Goal: Task Accomplishment & Management: Complete application form

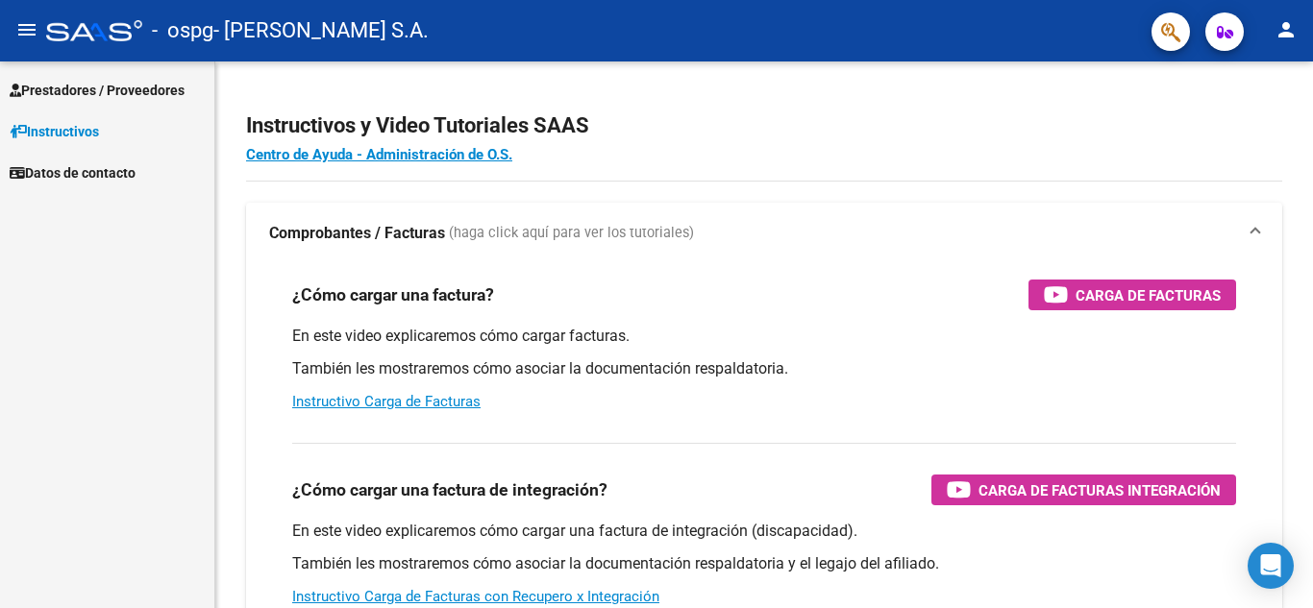
click at [99, 89] on span "Prestadores / Proveedores" at bounding box center [97, 90] width 175 height 21
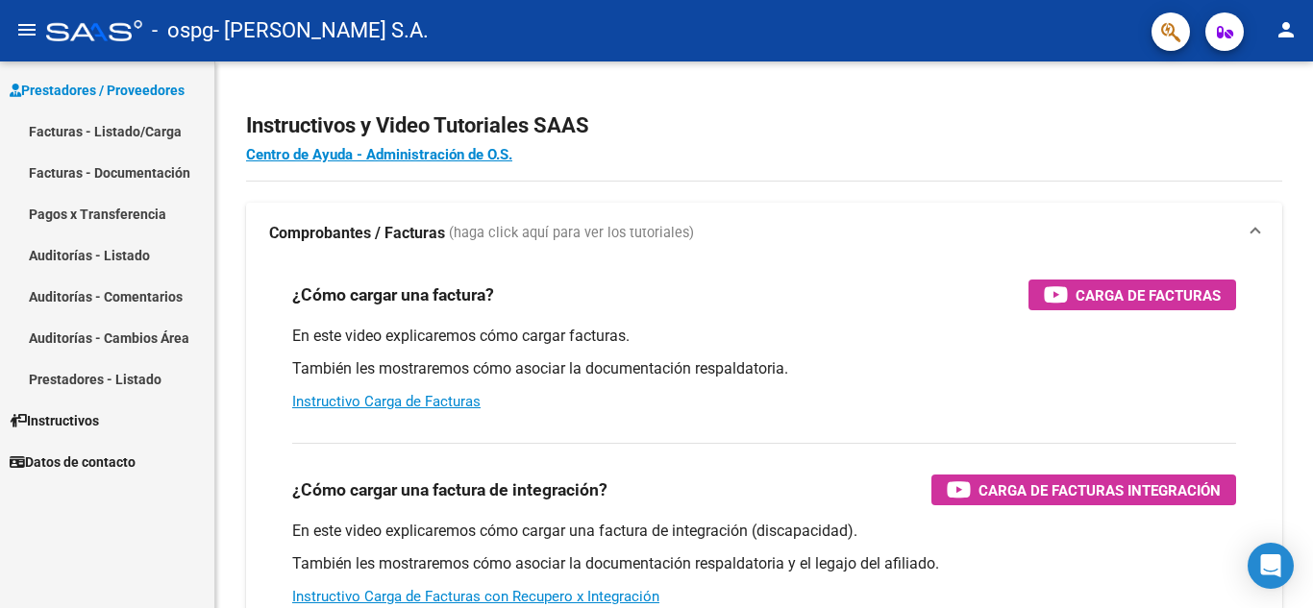
click at [95, 130] on link "Facturas - Listado/Carga" at bounding box center [107, 131] width 214 height 41
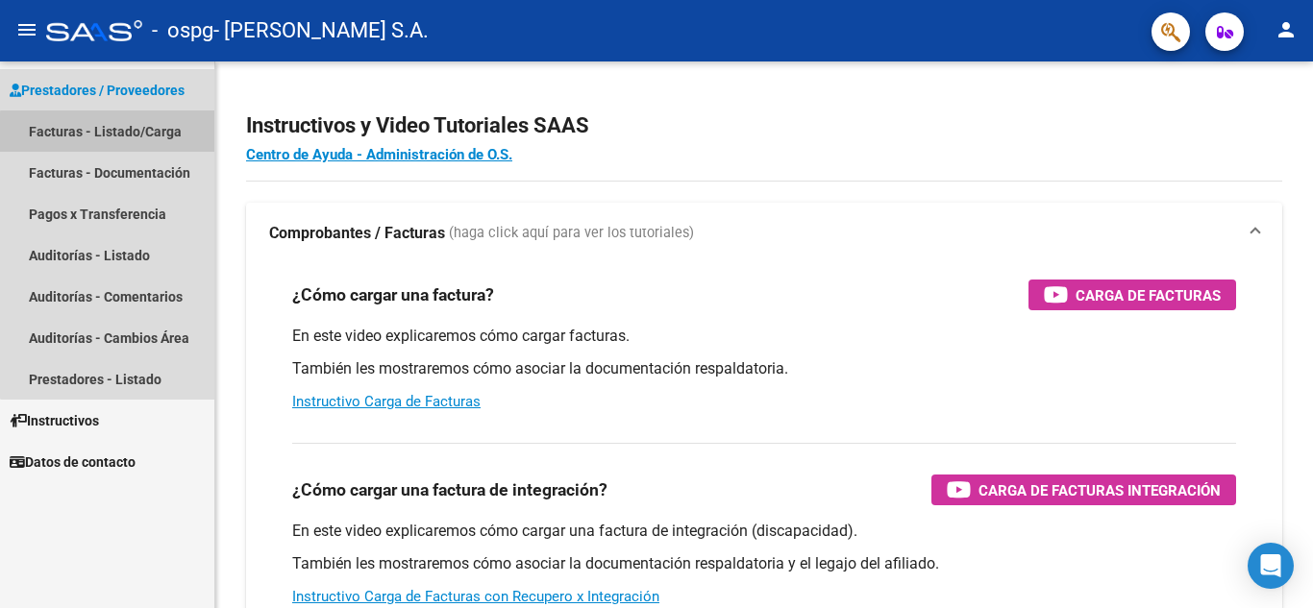
click at [115, 132] on link "Facturas - Listado/Carga" at bounding box center [107, 131] width 214 height 41
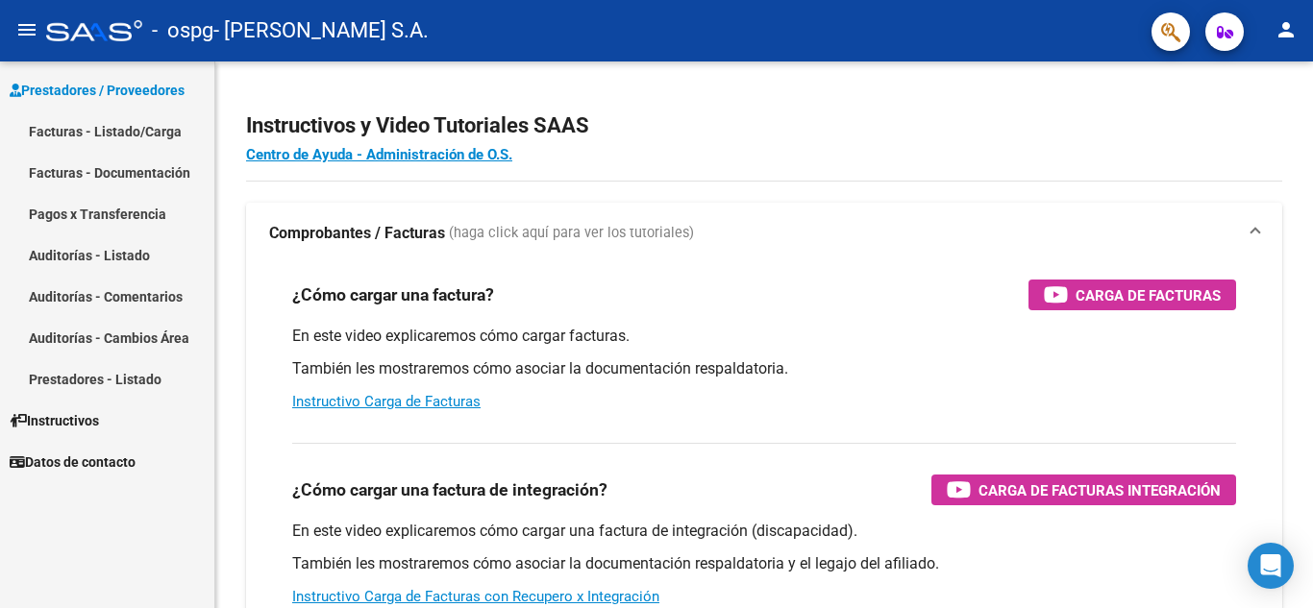
click at [134, 131] on link "Facturas - Listado/Carga" at bounding box center [107, 131] width 214 height 41
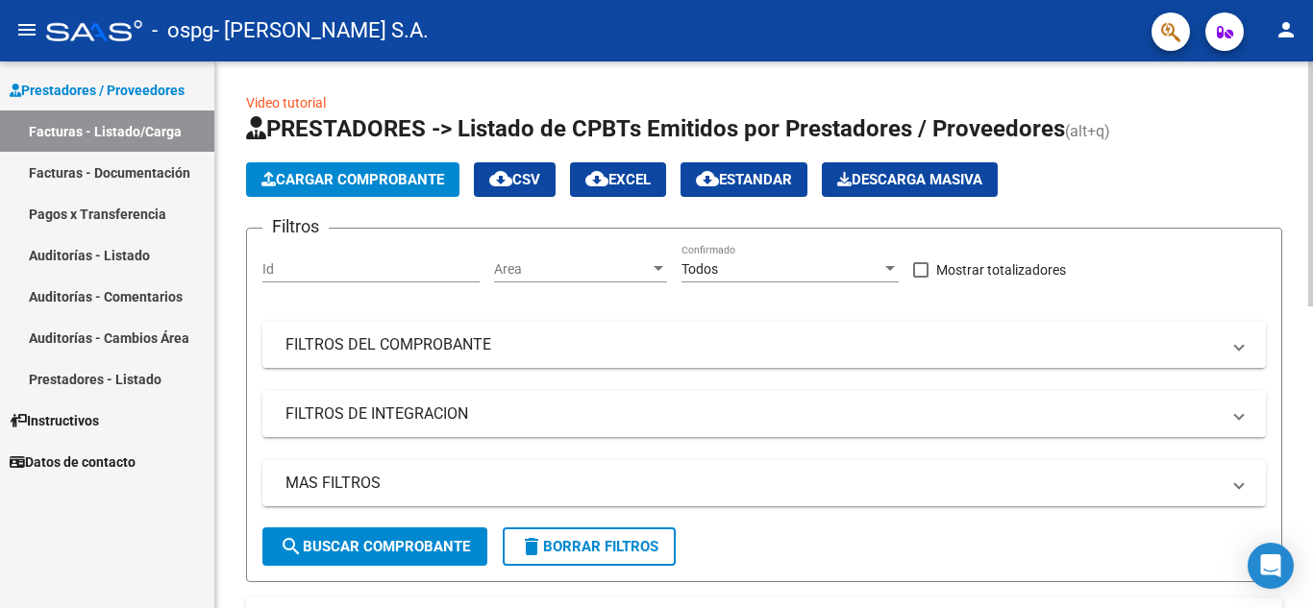
click at [335, 180] on span "Cargar Comprobante" at bounding box center [352, 179] width 183 height 17
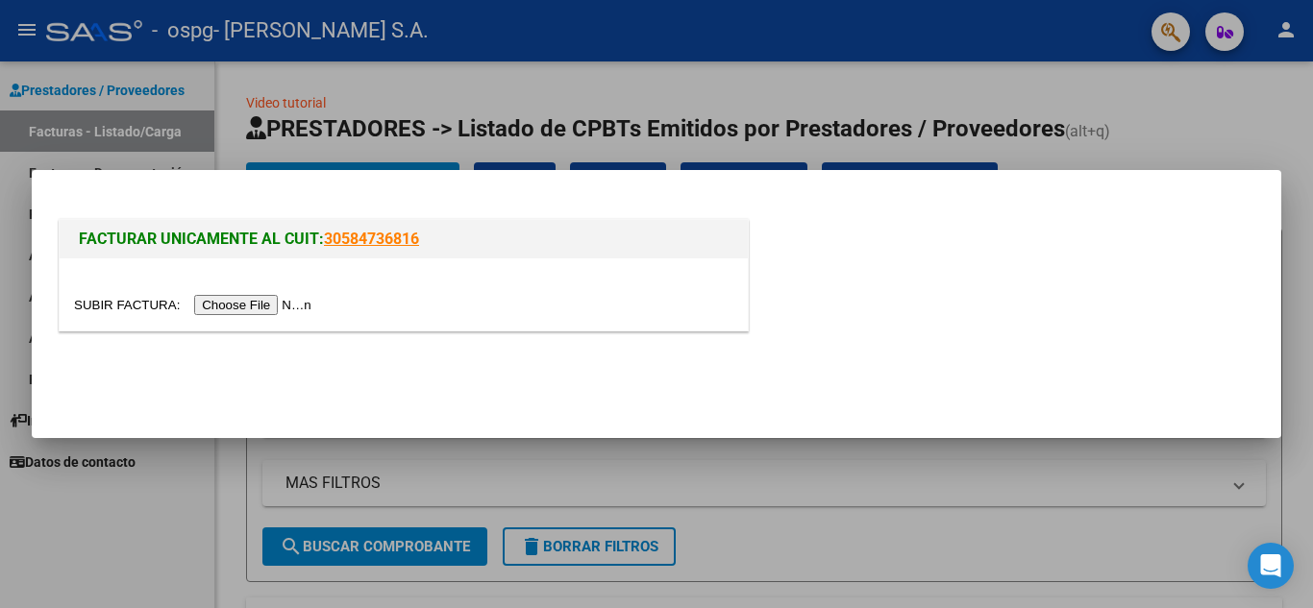
click at [283, 299] on input "file" at bounding box center [195, 305] width 243 height 20
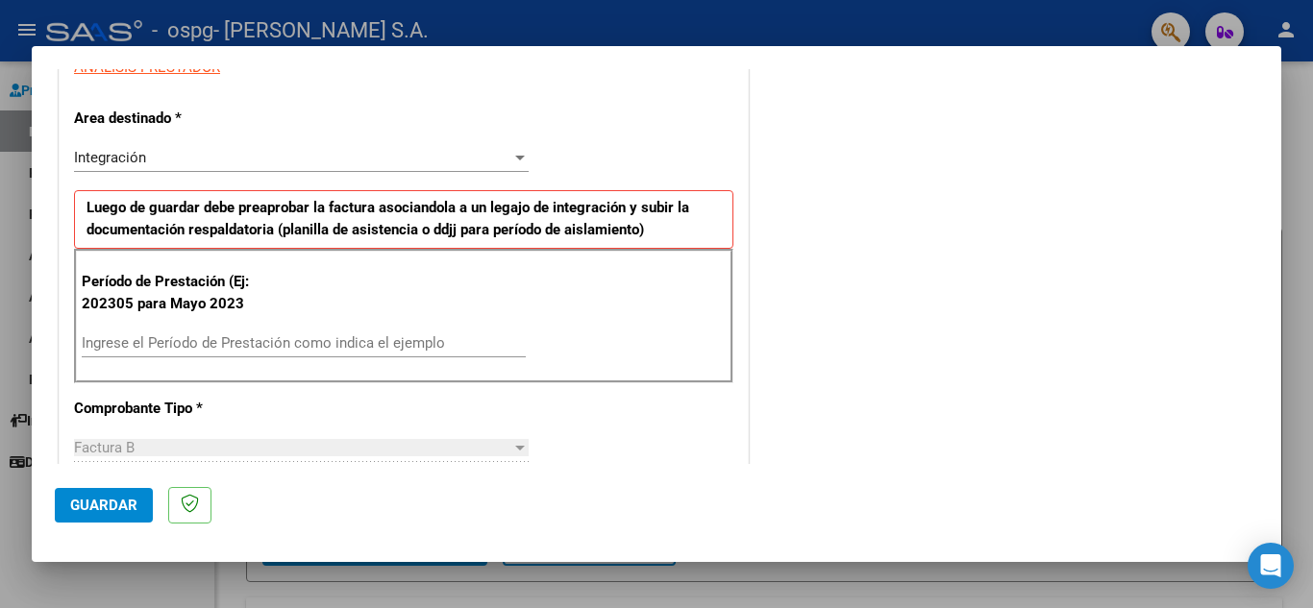
scroll to position [481, 0]
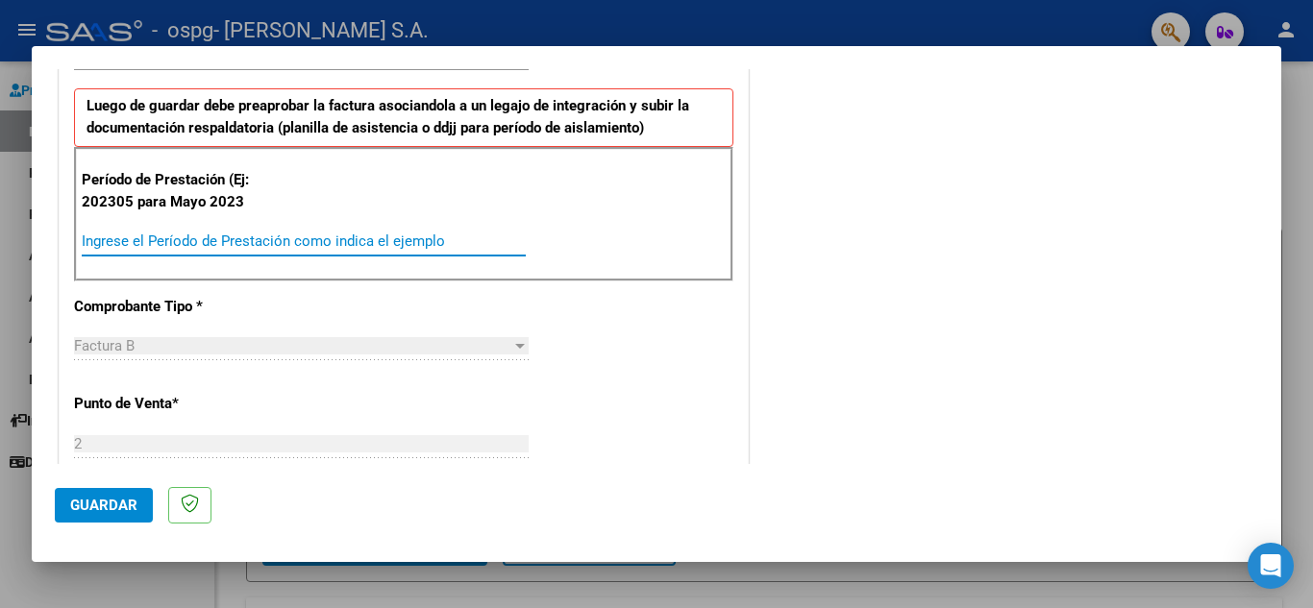
click at [226, 241] on input "Ingrese el Período de Prestación como indica el ejemplo" at bounding box center [304, 241] width 444 height 17
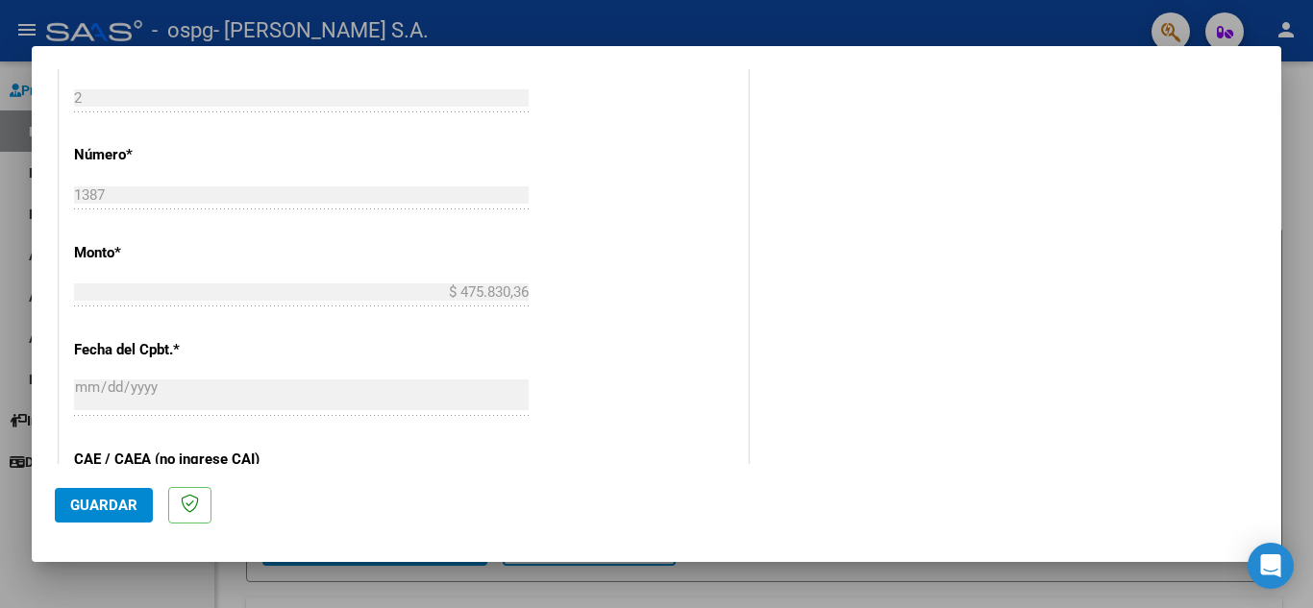
scroll to position [865, 0]
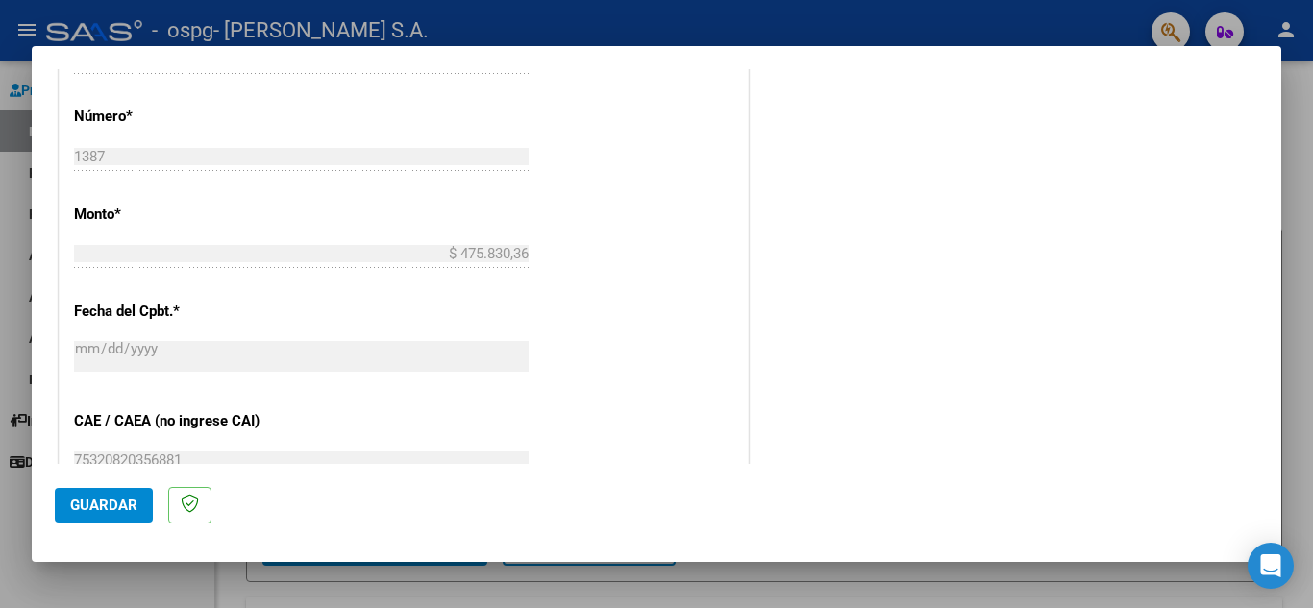
type input "202507"
click at [127, 498] on span "Guardar" at bounding box center [103, 505] width 67 height 17
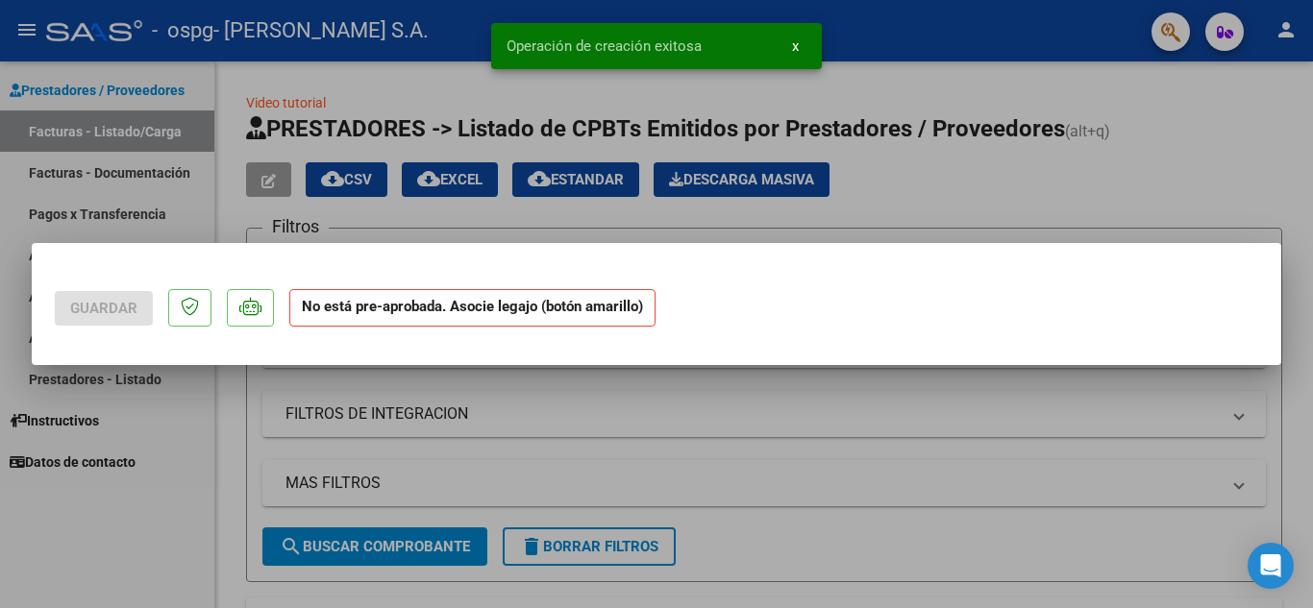
scroll to position [0, 0]
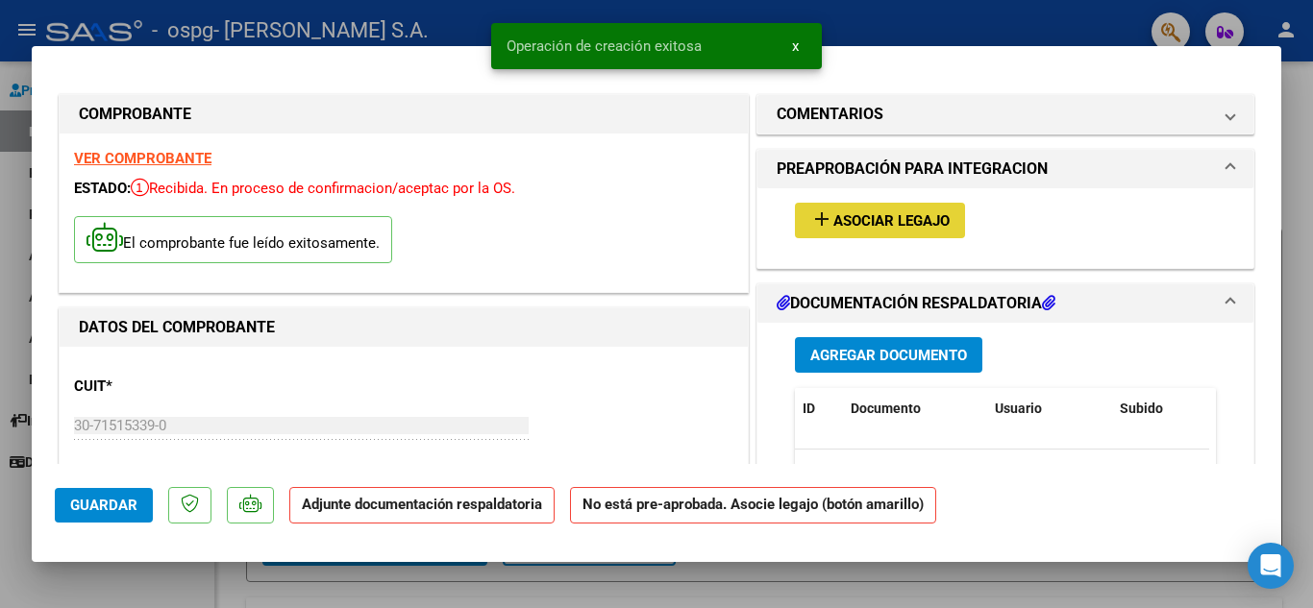
click at [872, 214] on span "Asociar Legajo" at bounding box center [891, 220] width 116 height 17
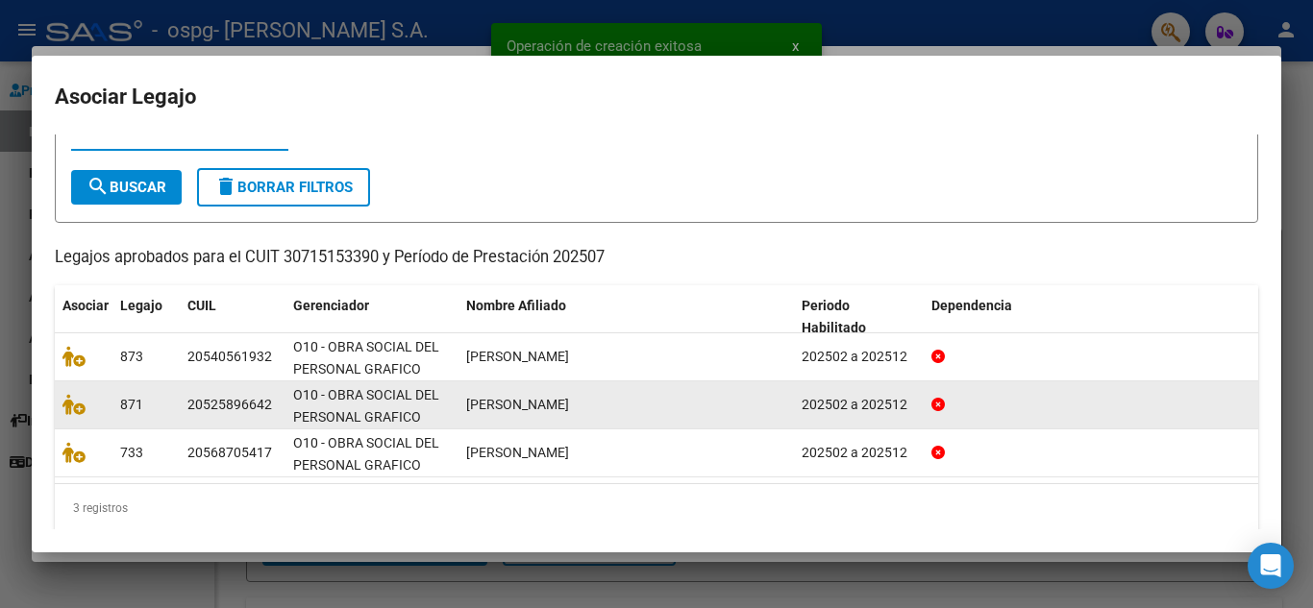
scroll to position [95, 0]
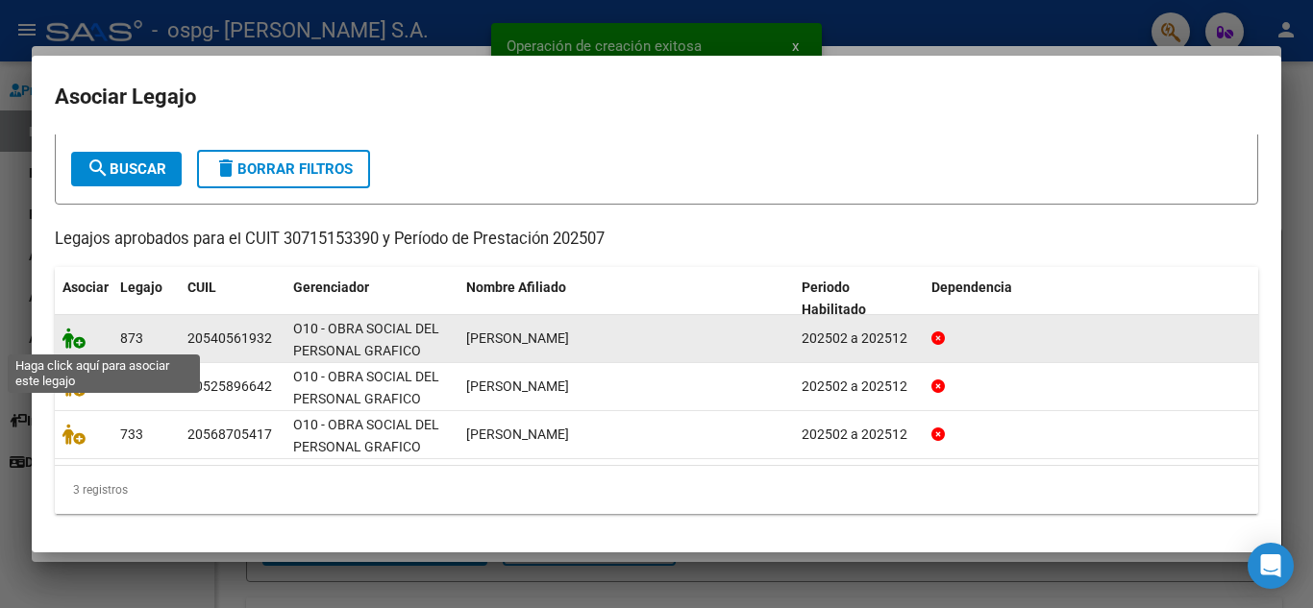
click at [63, 338] on icon at bounding box center [73, 338] width 23 height 21
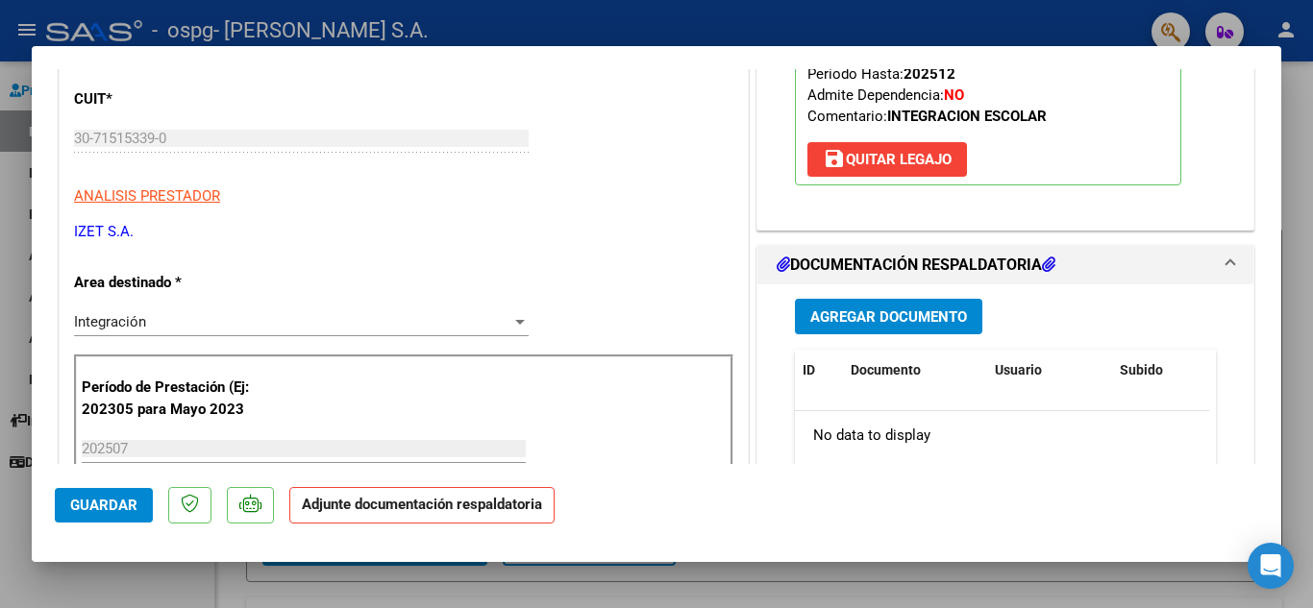
scroll to position [288, 0]
click at [857, 311] on span "Agregar Documento" at bounding box center [888, 316] width 157 height 17
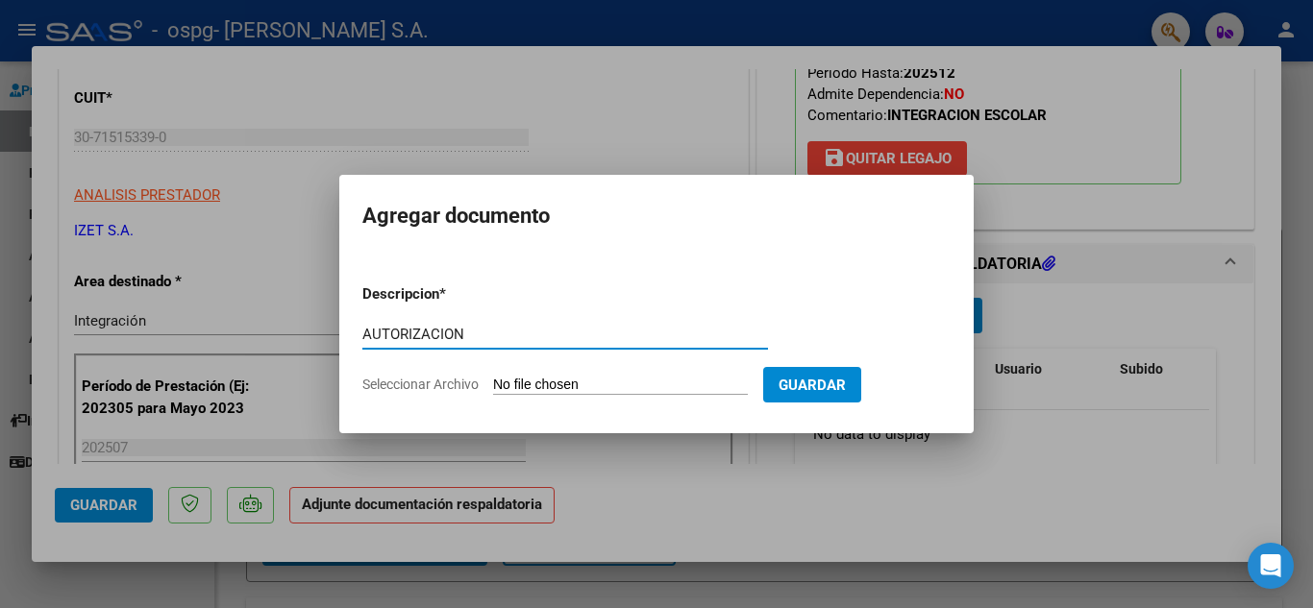
type input "AUTORIZACION"
click at [562, 385] on input "Seleccionar Archivo" at bounding box center [620, 386] width 255 height 18
type input "C:\fakepath\[PERSON_NAME] AUTORIZACION MARZO-DIC.pdf"
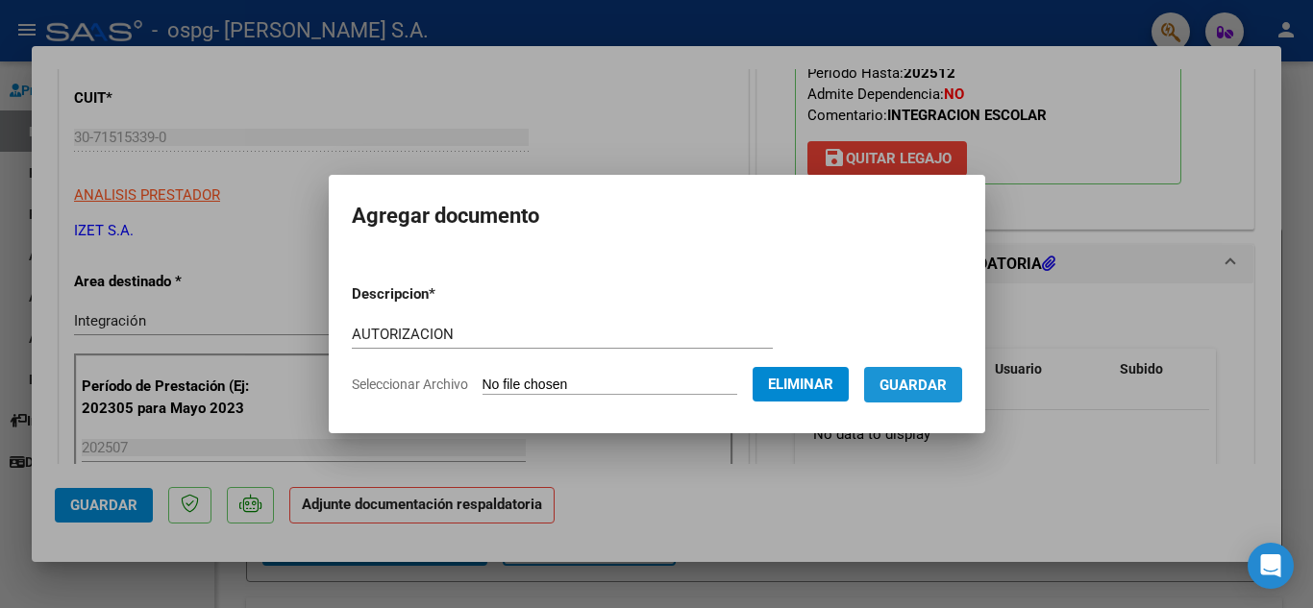
click at [896, 389] on span "Guardar" at bounding box center [912, 385] width 67 height 17
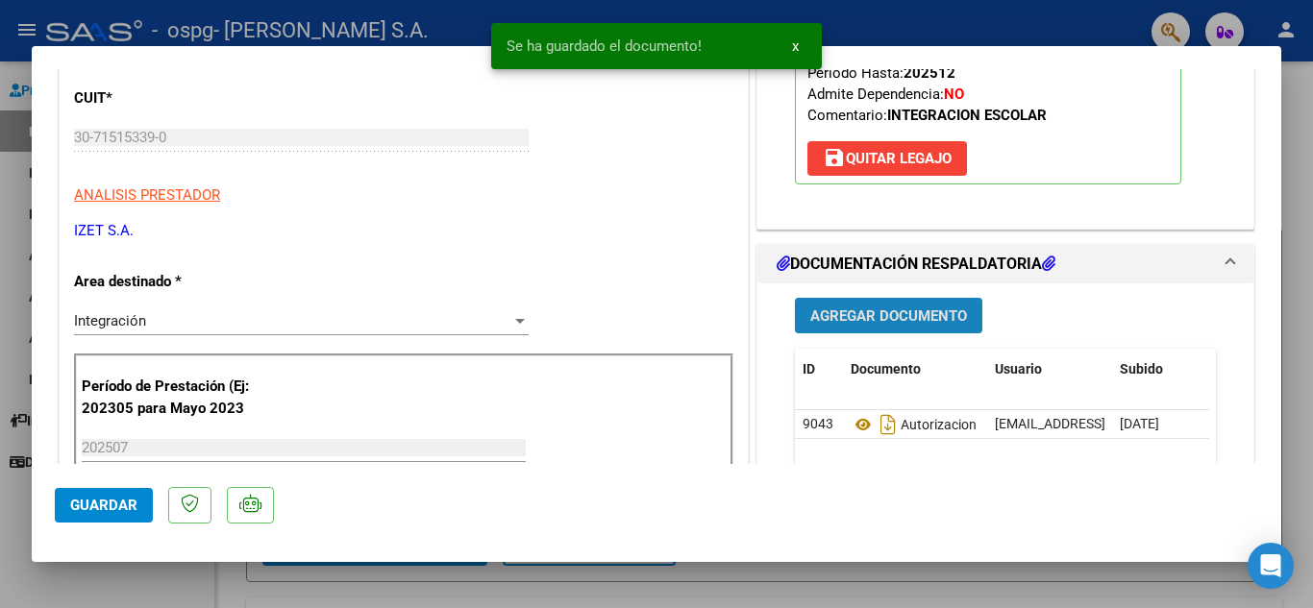
click at [884, 315] on span "Agregar Documento" at bounding box center [888, 316] width 157 height 17
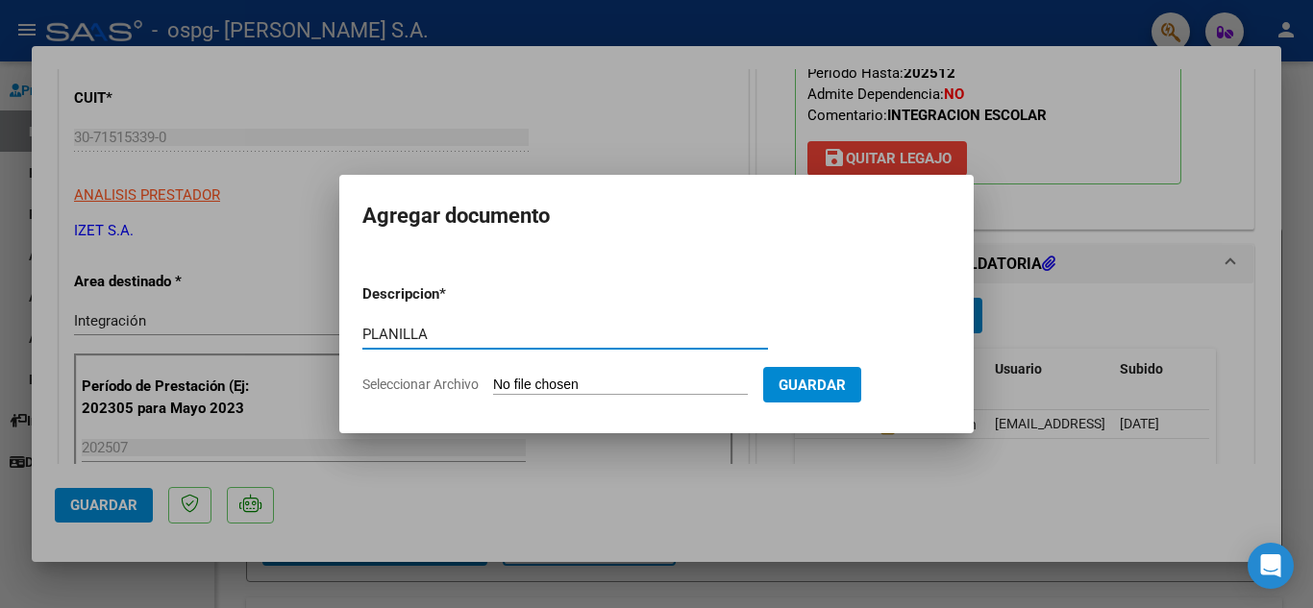
type input "PLANILLA"
click at [583, 383] on input "Seleccionar Archivo" at bounding box center [620, 386] width 255 height 18
type input "C:\fakepath\PLANILLA_54056193_LEGUIZAMON_JULIO.pdf"
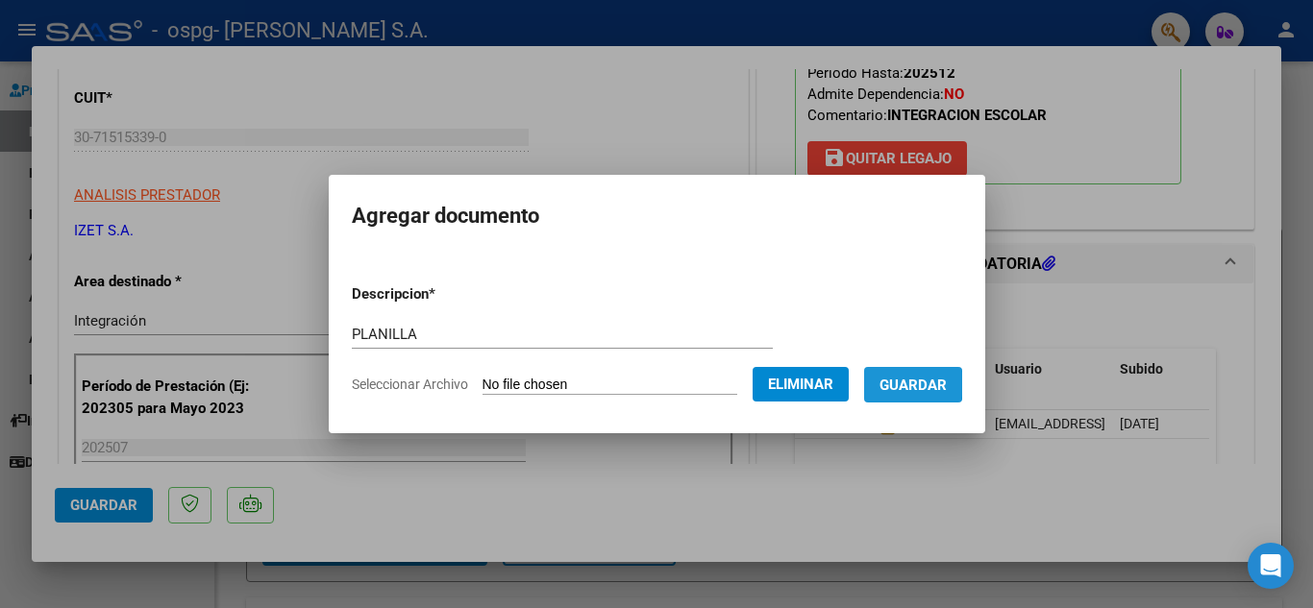
click at [906, 384] on span "Guardar" at bounding box center [912, 385] width 67 height 17
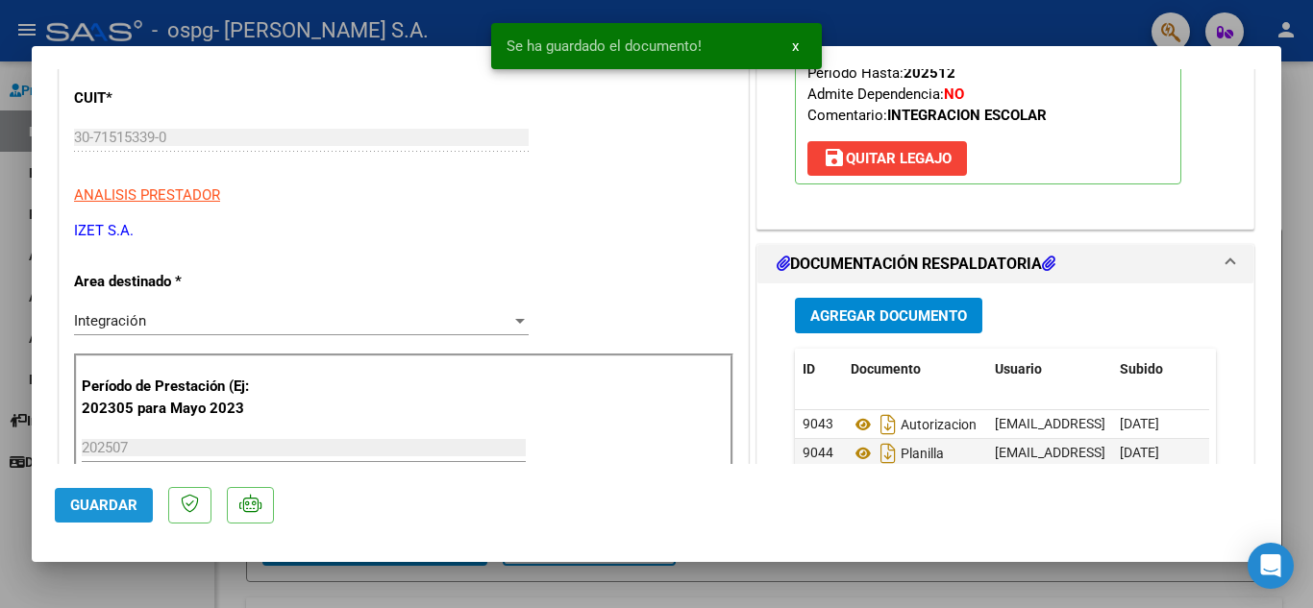
click at [111, 504] on span "Guardar" at bounding box center [103, 505] width 67 height 17
click at [162, 577] on div at bounding box center [656, 304] width 1313 height 608
type input "$ 0,00"
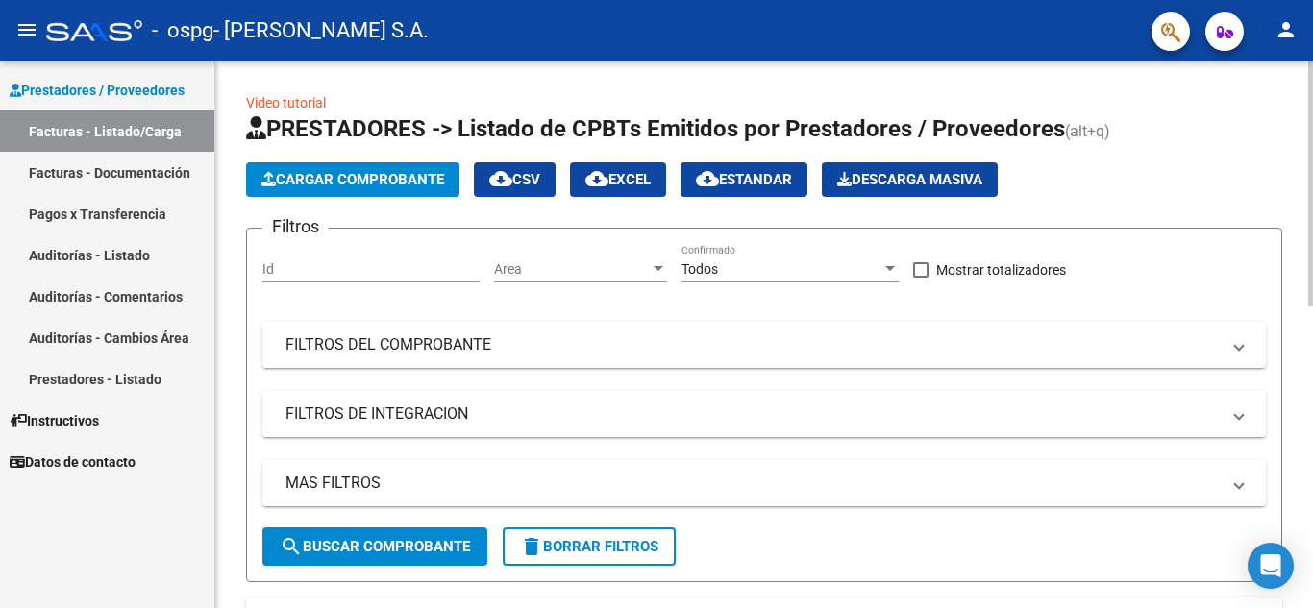
click at [375, 175] on span "Cargar Comprobante" at bounding box center [352, 179] width 183 height 17
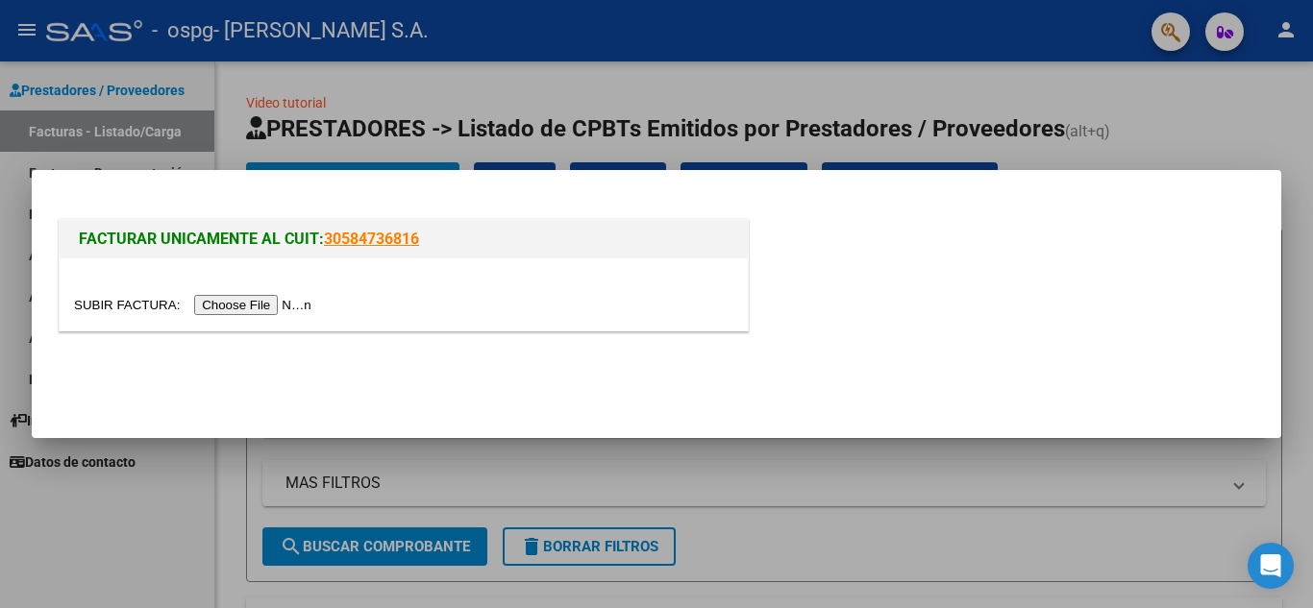
click at [295, 301] on input "file" at bounding box center [195, 305] width 243 height 20
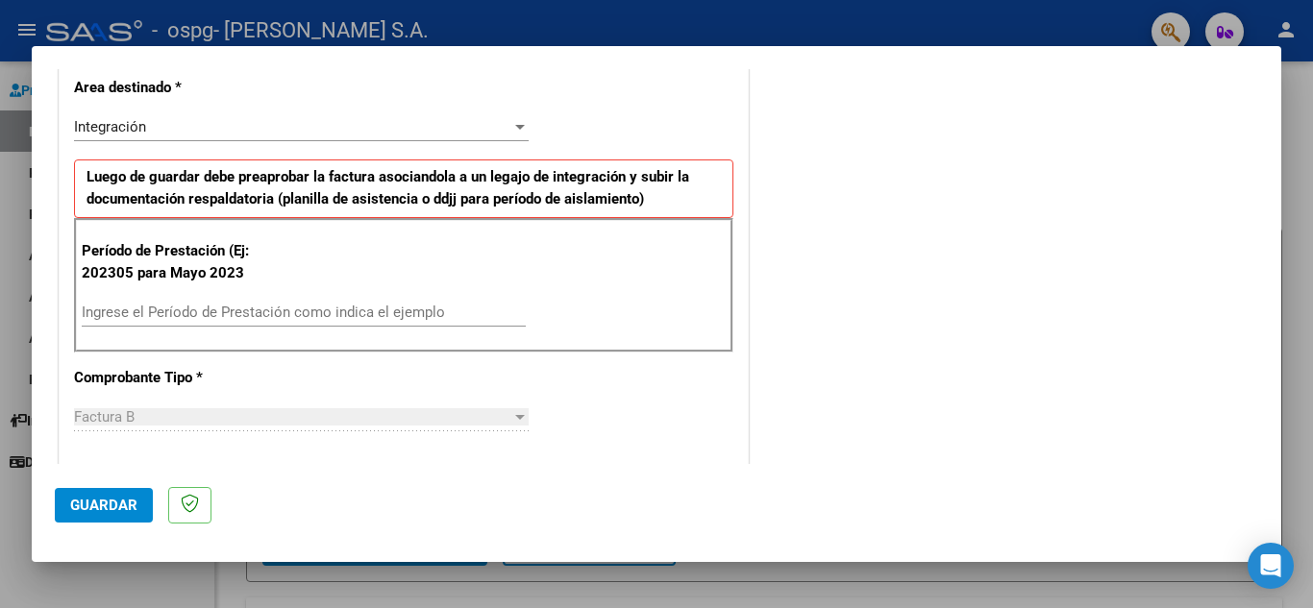
scroll to position [481, 0]
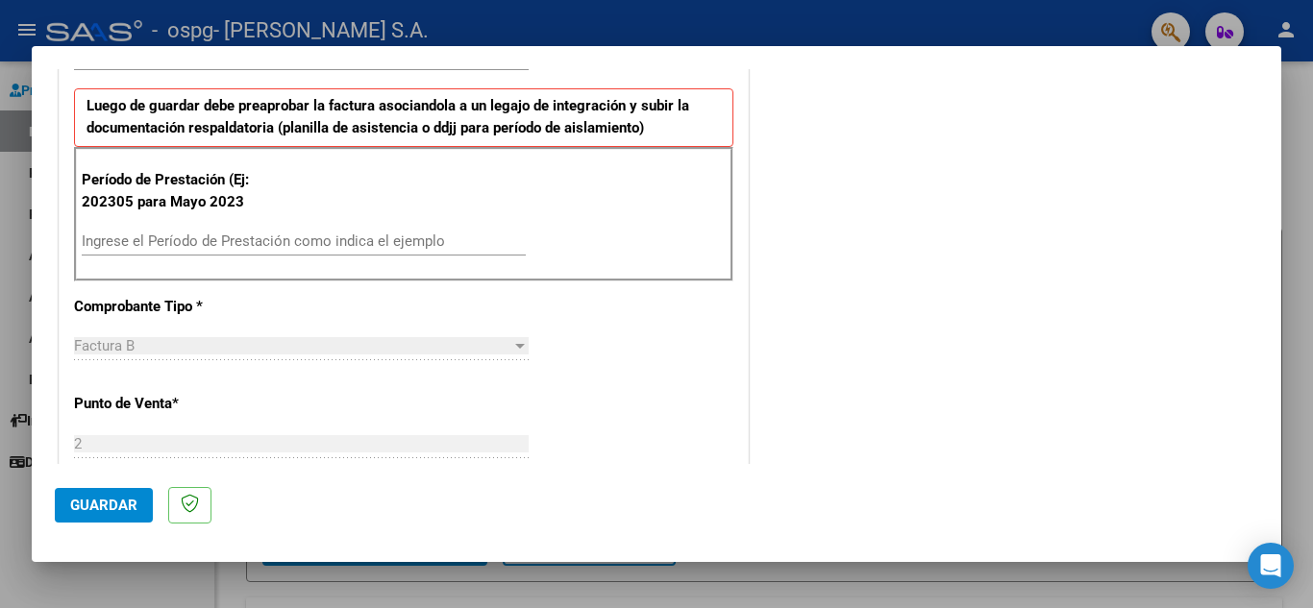
click at [162, 246] on input "Ingrese el Período de Prestación como indica el ejemplo" at bounding box center [304, 241] width 444 height 17
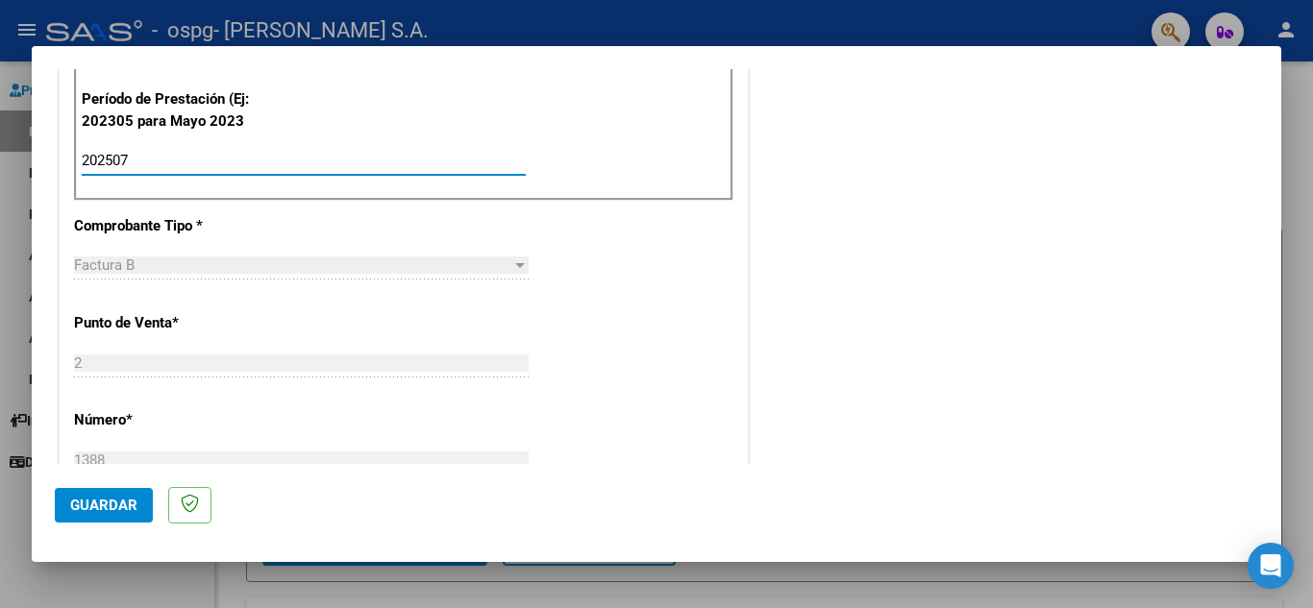
scroll to position [769, 0]
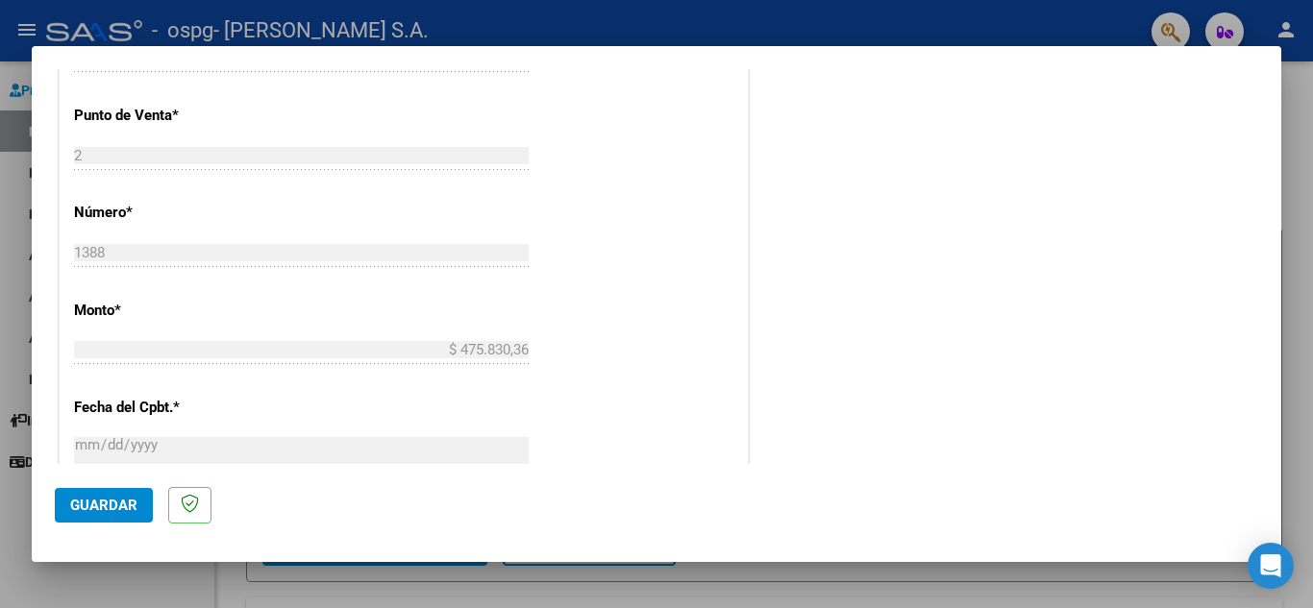
type input "202507"
click at [99, 509] on span "Guardar" at bounding box center [103, 505] width 67 height 17
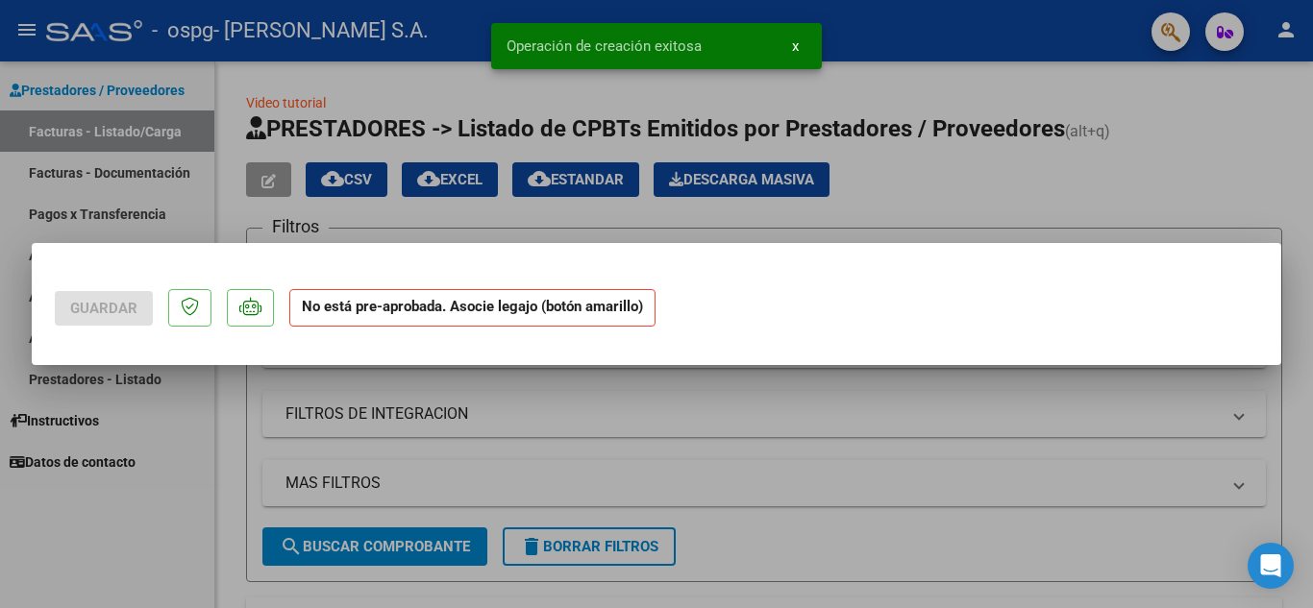
scroll to position [0, 0]
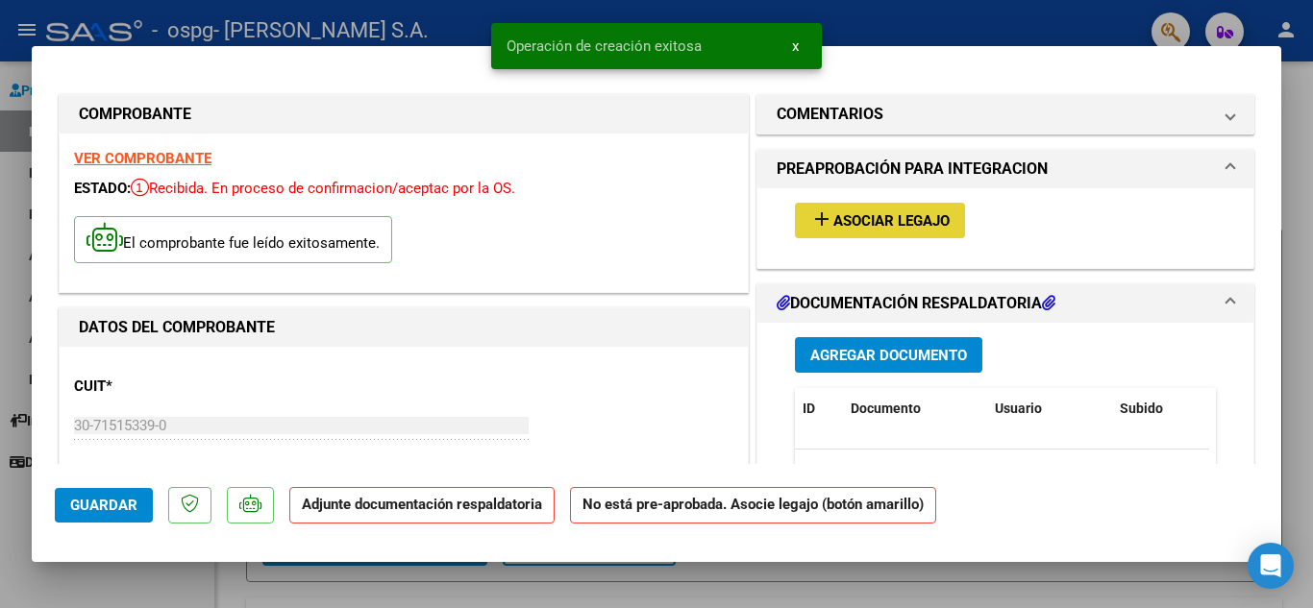
click at [841, 230] on span "Asociar Legajo" at bounding box center [891, 220] width 116 height 17
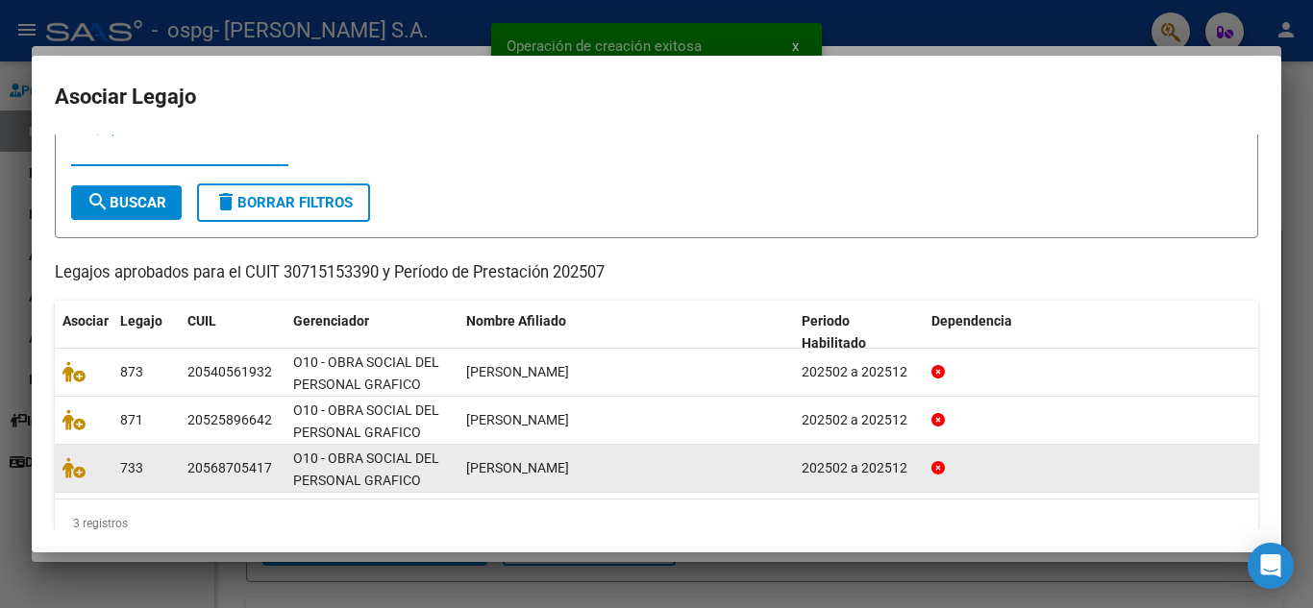
scroll to position [95, 0]
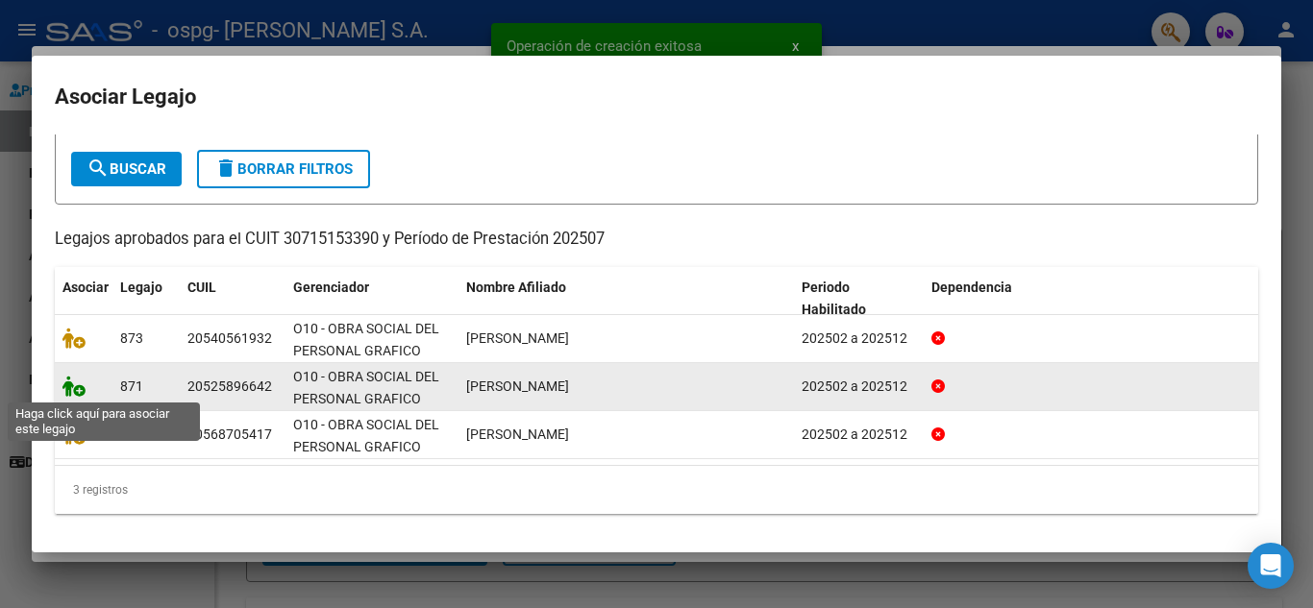
click at [80, 383] on icon at bounding box center [73, 386] width 23 height 21
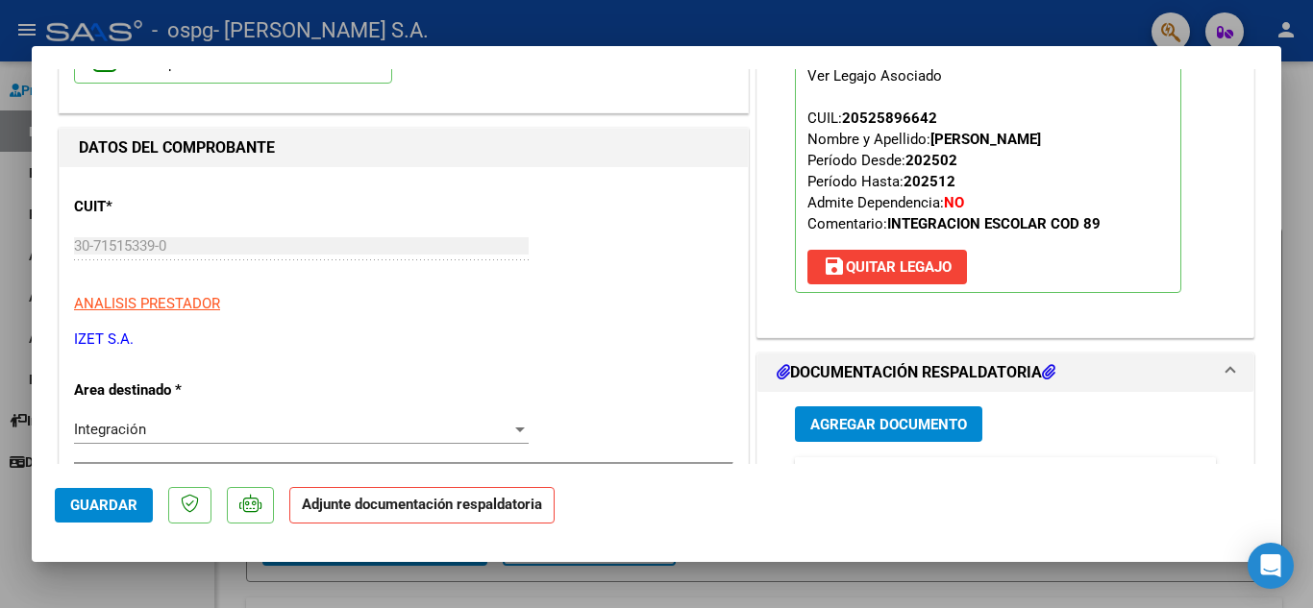
scroll to position [288, 0]
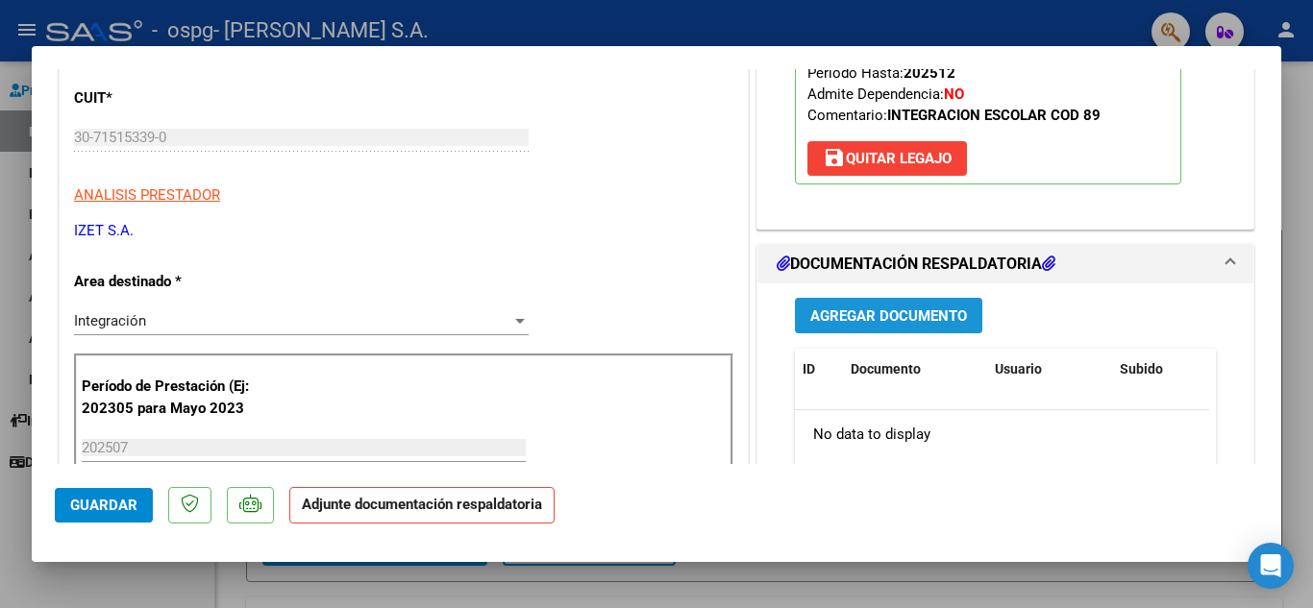
click at [864, 316] on span "Agregar Documento" at bounding box center [888, 316] width 157 height 17
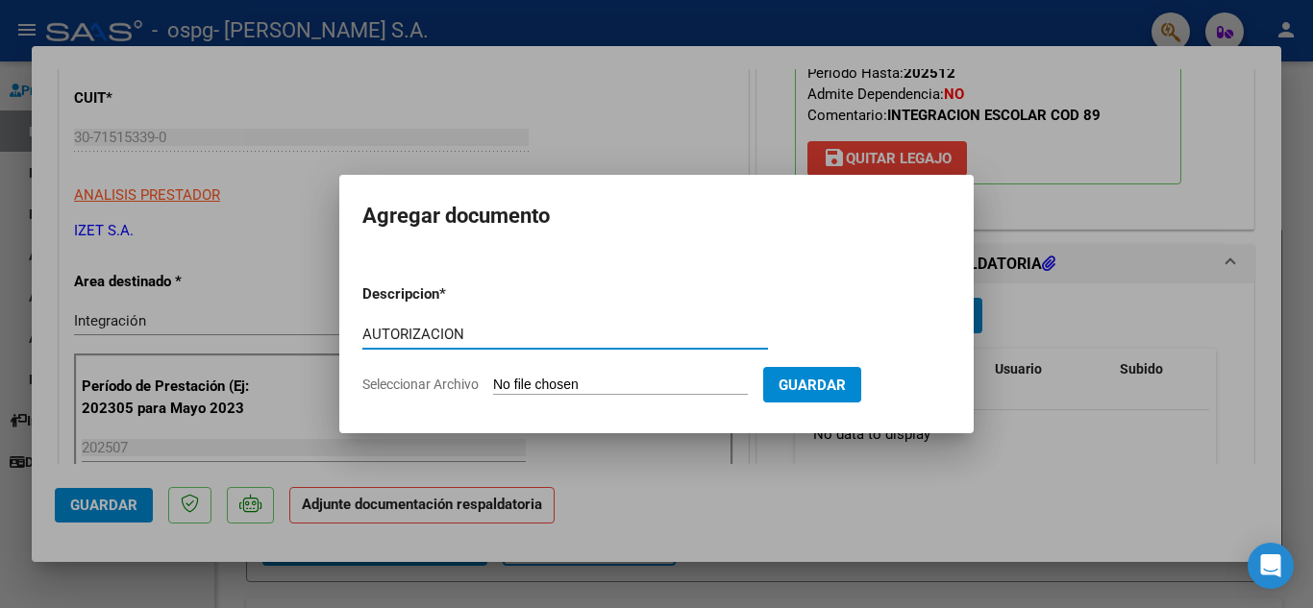
type input "AUTORIZACION"
click at [569, 378] on input "Seleccionar Archivo" at bounding box center [620, 386] width 255 height 18
type input "C:\fakepath\[PERSON_NAME] AUTORIZACION FEB-DIC.pdf"
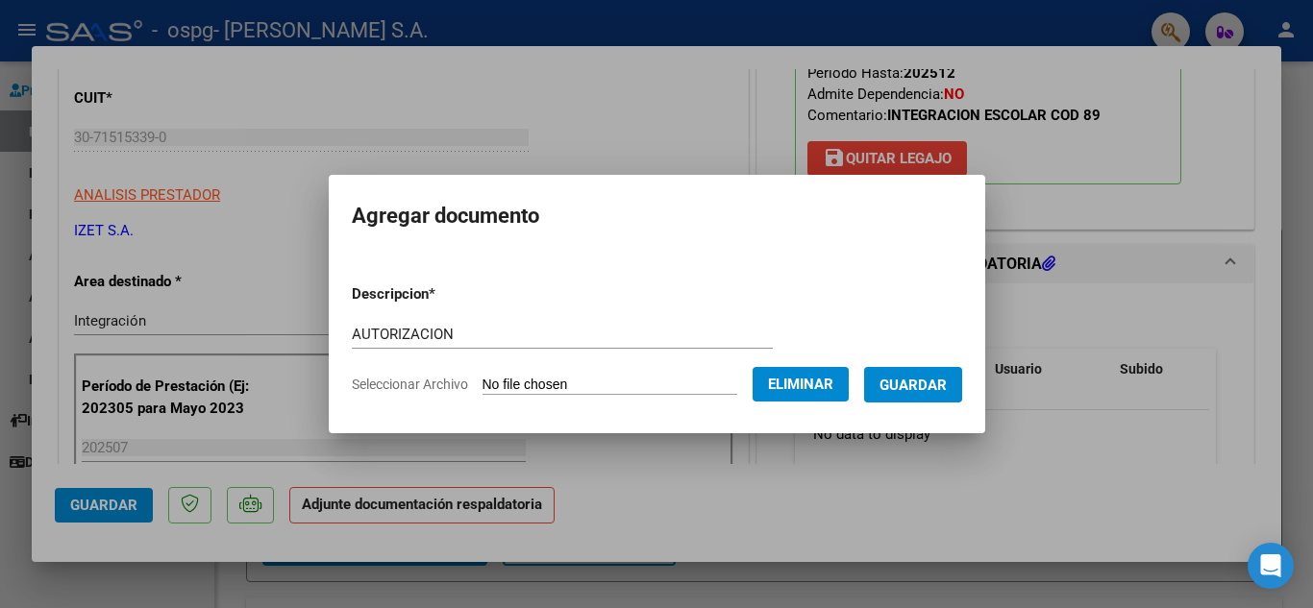
click at [915, 380] on span "Guardar" at bounding box center [912, 385] width 67 height 17
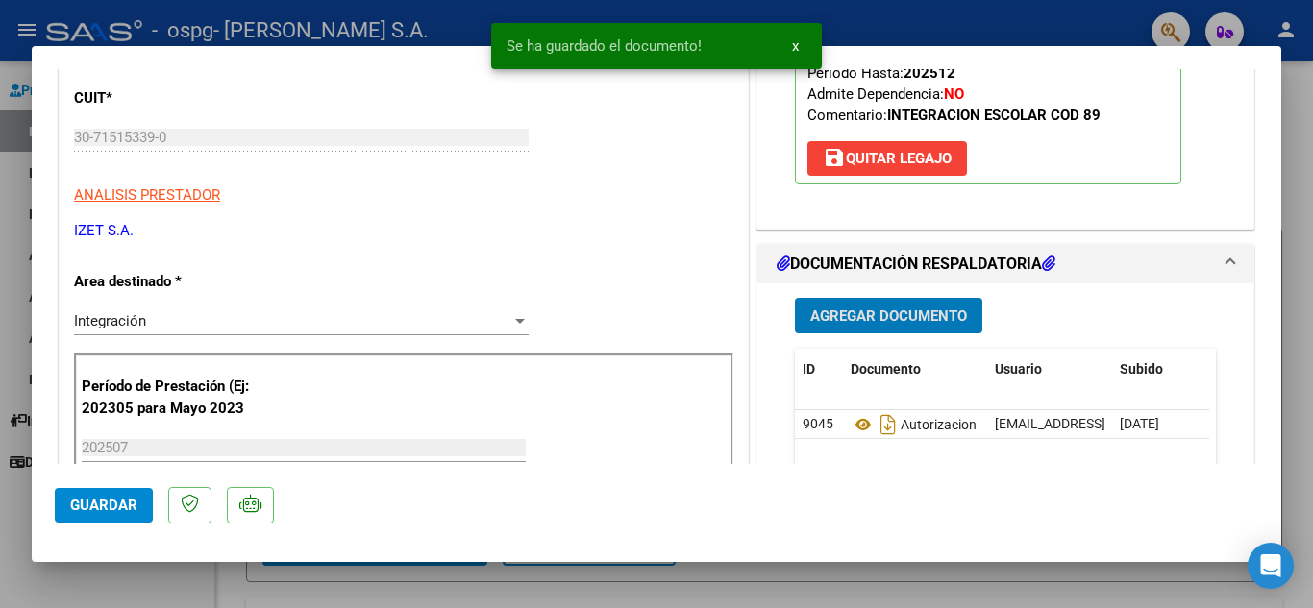
click at [892, 312] on span "Agregar Documento" at bounding box center [888, 316] width 157 height 17
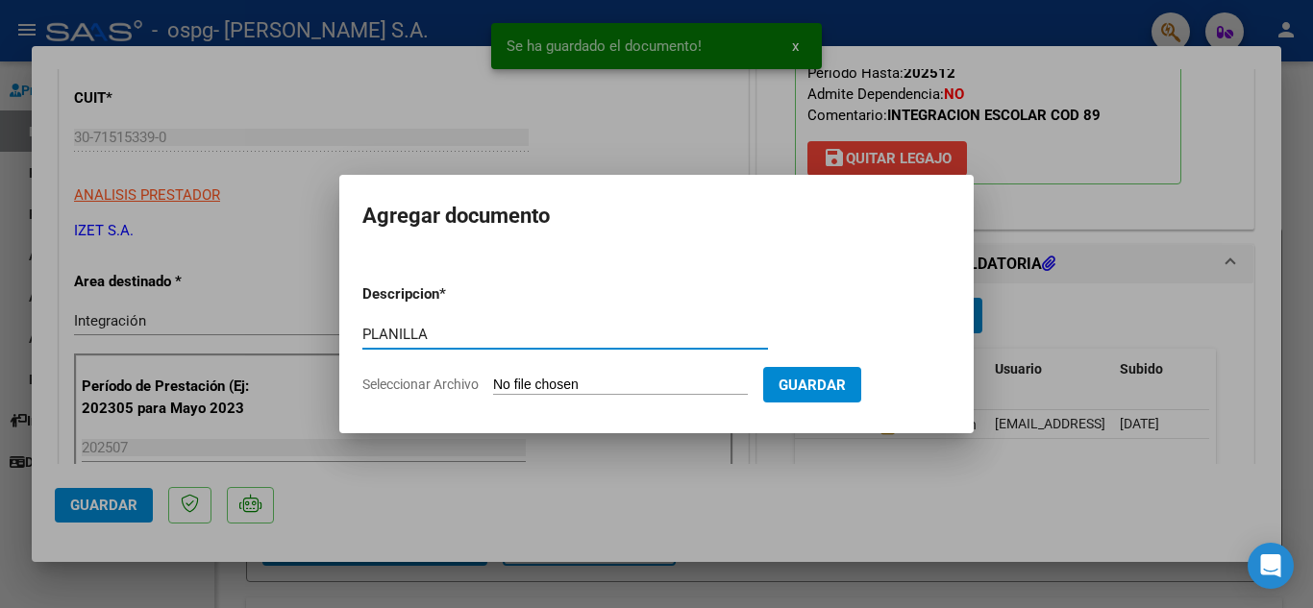
type input "PLANILLA"
click at [569, 384] on input "Seleccionar Archivo" at bounding box center [620, 386] width 255 height 18
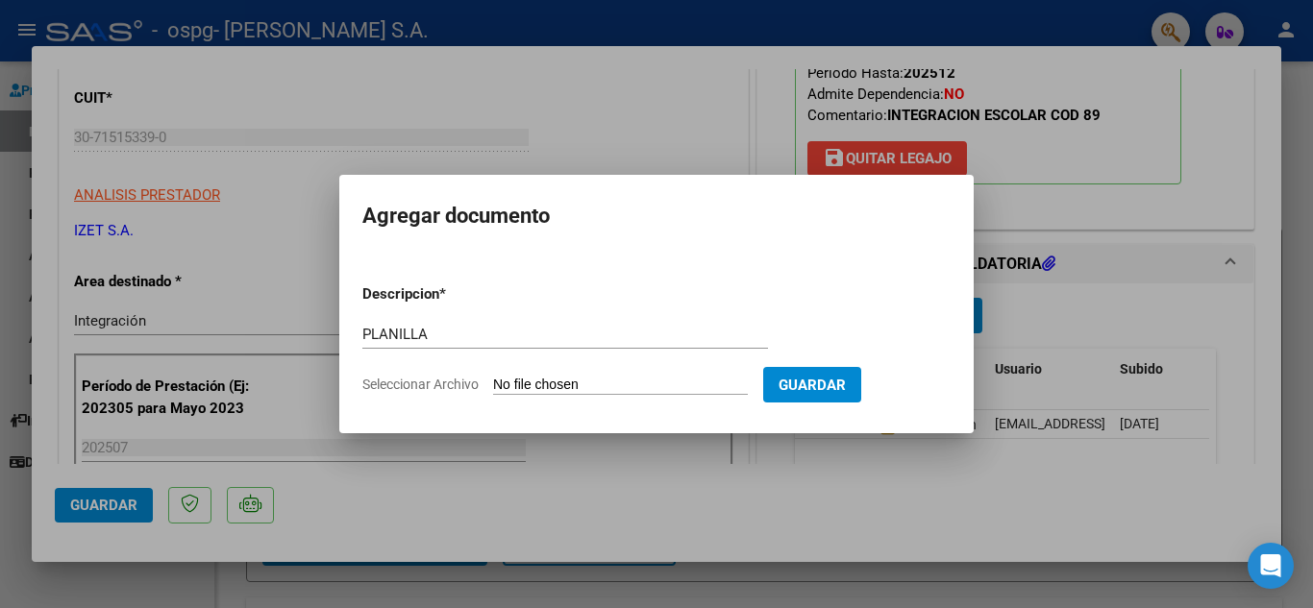
type input "C:\fakepath\PLANILLA_52589664_ORTIZ_JULIO.pdf"
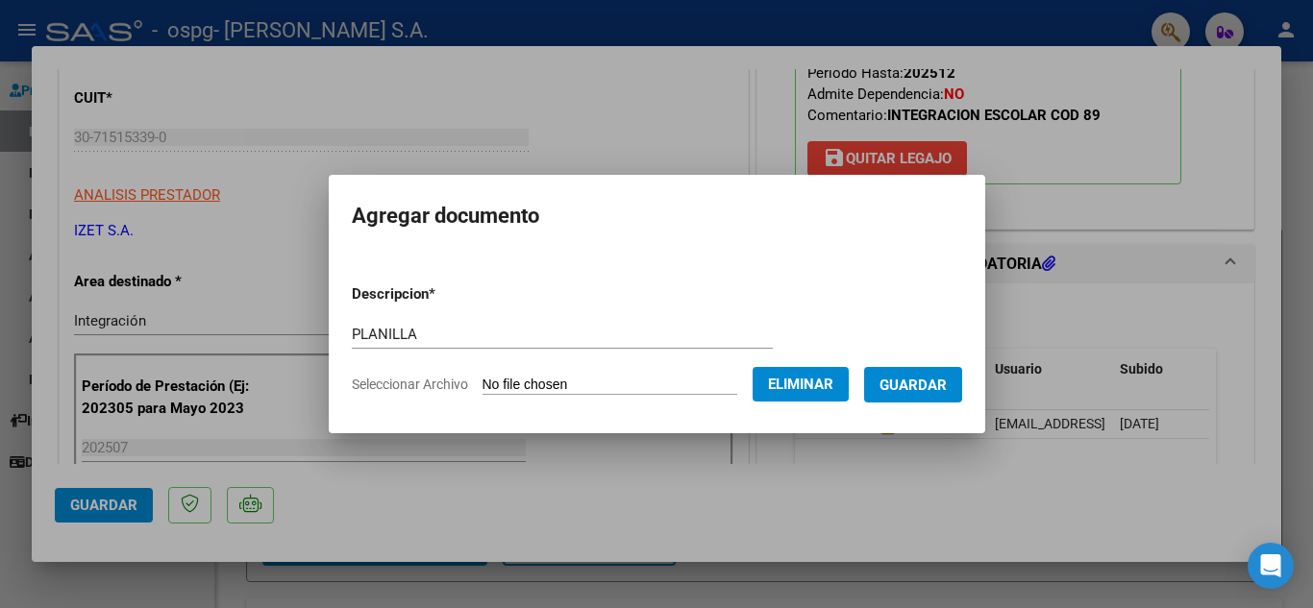
click at [913, 377] on span "Guardar" at bounding box center [912, 385] width 67 height 17
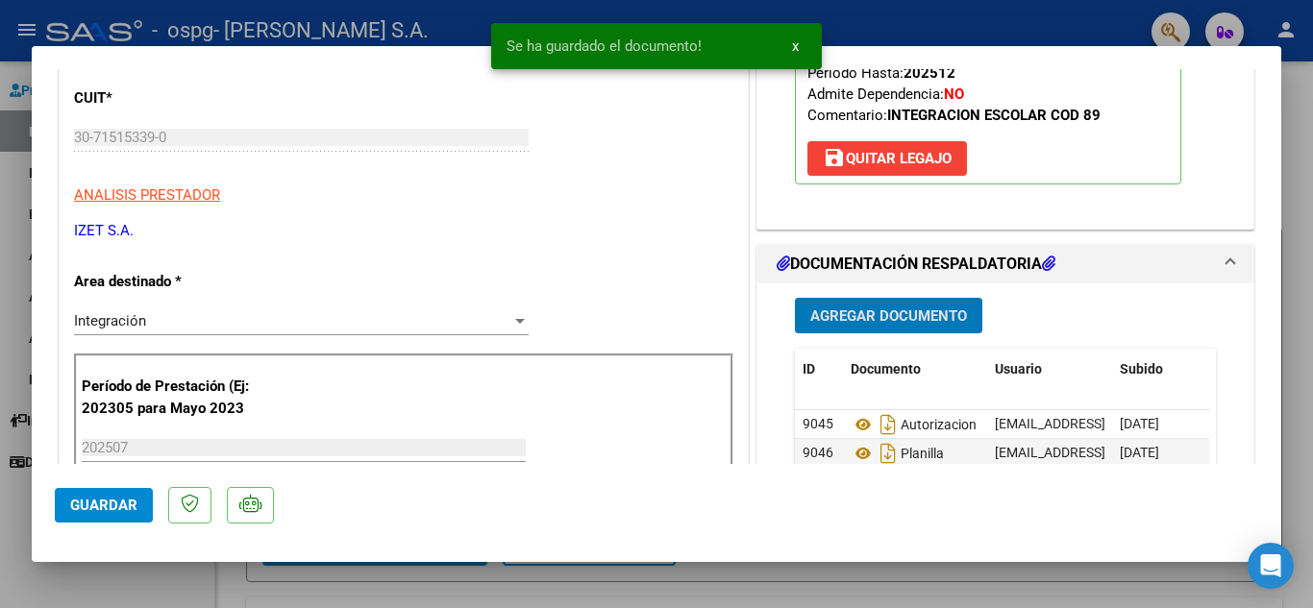
click at [125, 510] on span "Guardar" at bounding box center [103, 505] width 67 height 17
click at [132, 572] on div at bounding box center [656, 304] width 1313 height 608
type input "$ 0,00"
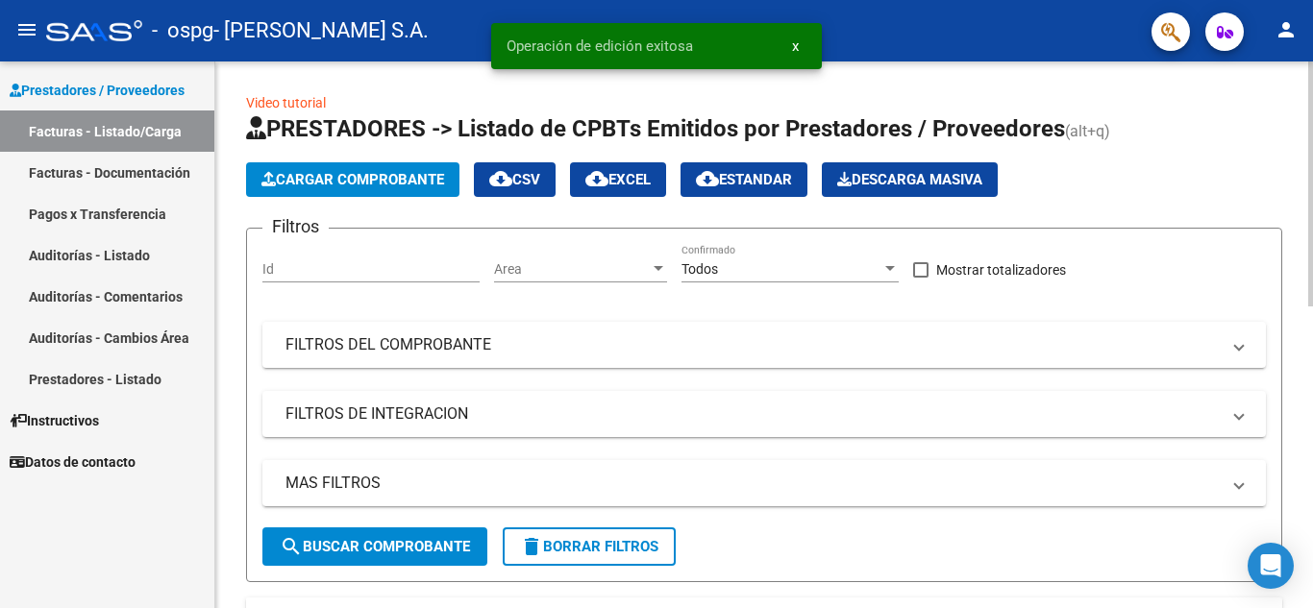
click at [379, 183] on span "Cargar Comprobante" at bounding box center [352, 179] width 183 height 17
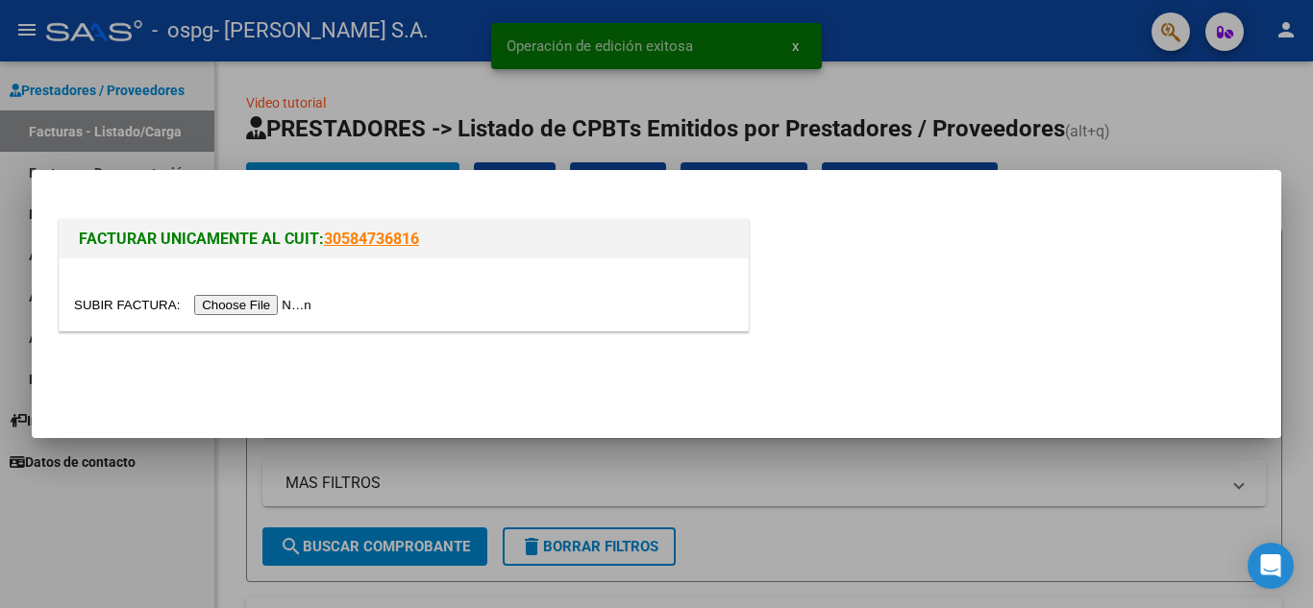
click at [307, 301] on input "file" at bounding box center [195, 305] width 243 height 20
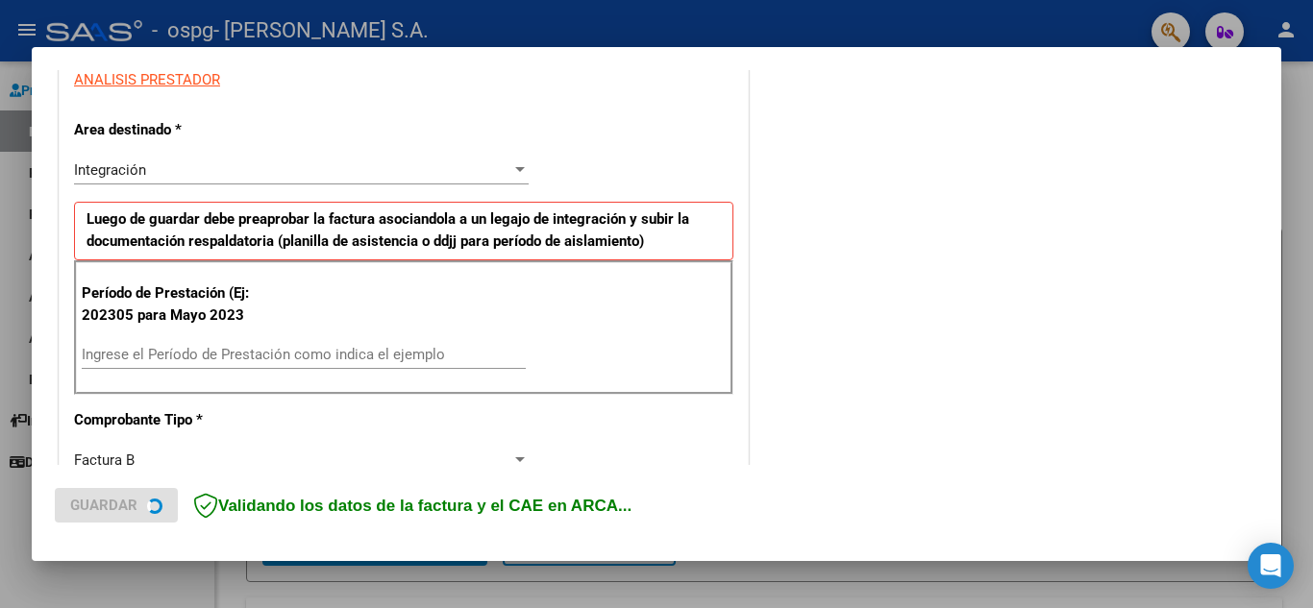
scroll to position [384, 0]
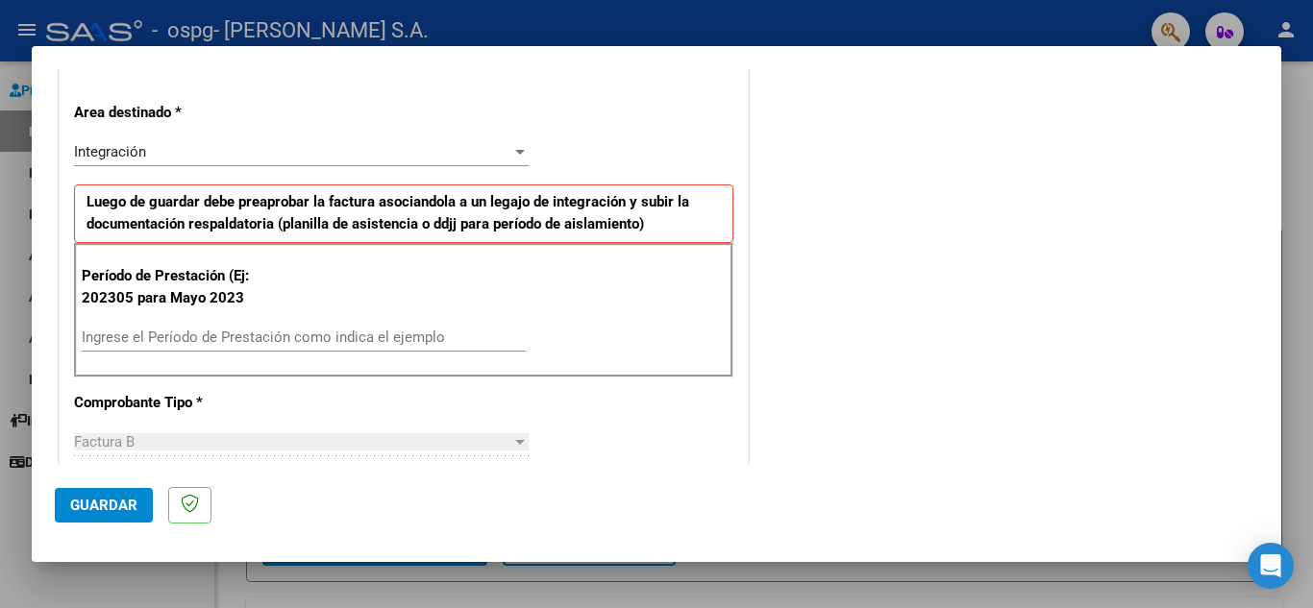
click at [195, 333] on input "Ingrese el Período de Prestación como indica el ejemplo" at bounding box center [304, 337] width 444 height 17
type input "202507"
click at [106, 499] on span "Guardar" at bounding box center [103, 505] width 67 height 17
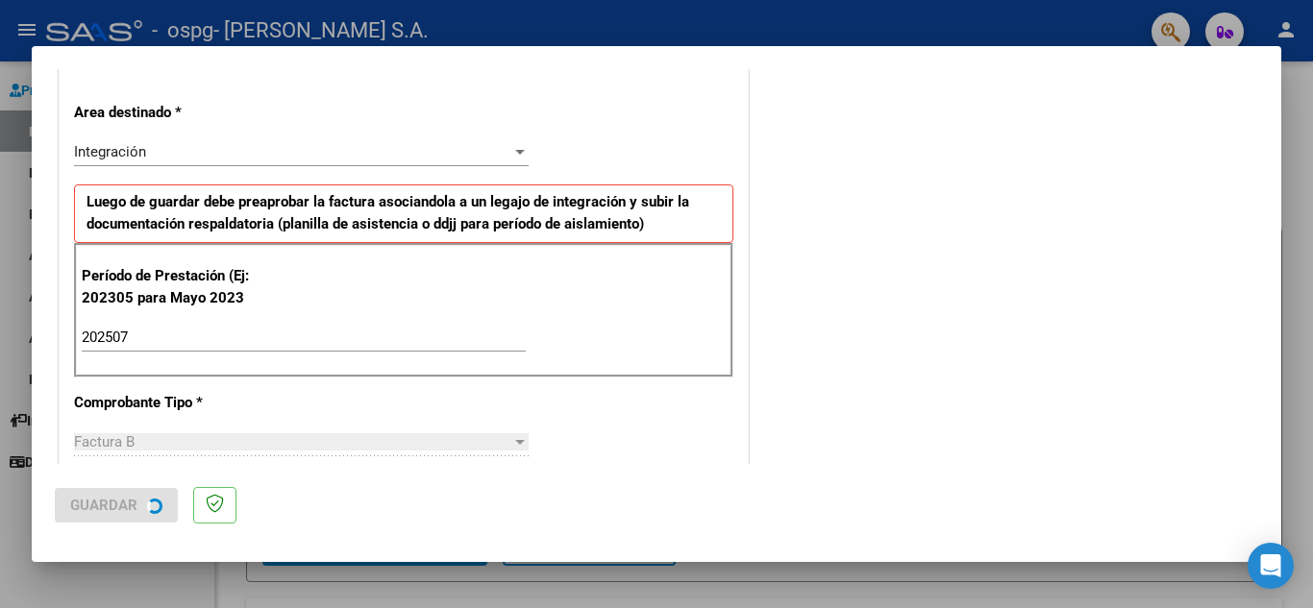
scroll to position [0, 0]
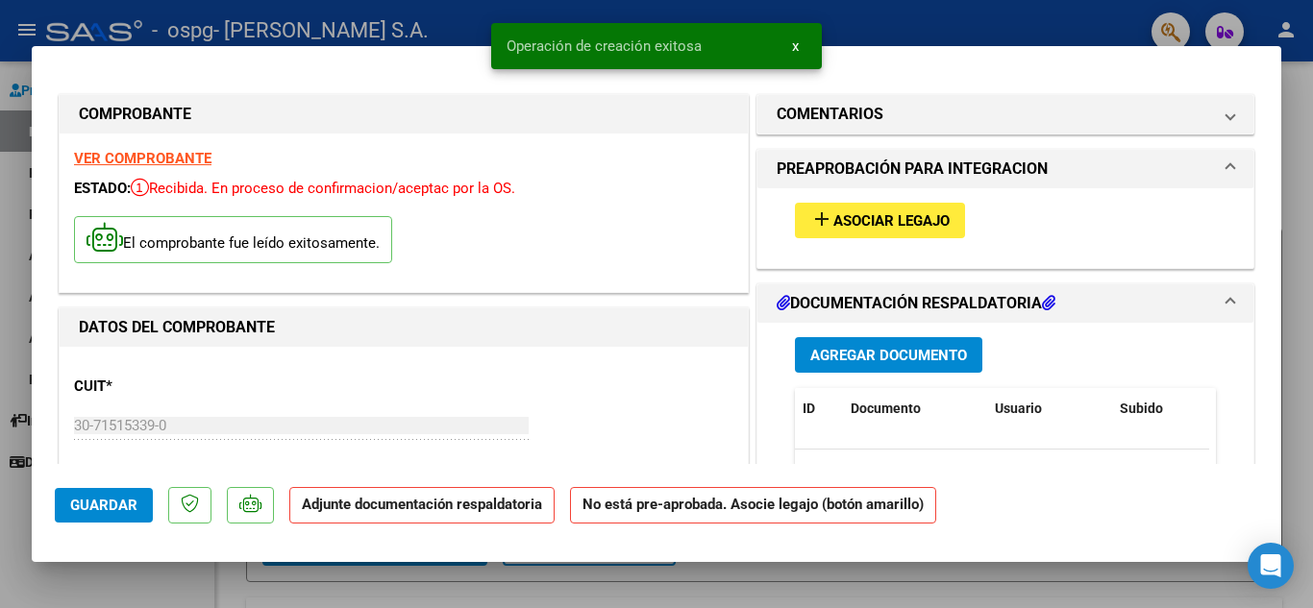
click at [839, 222] on span "Asociar Legajo" at bounding box center [891, 220] width 116 height 17
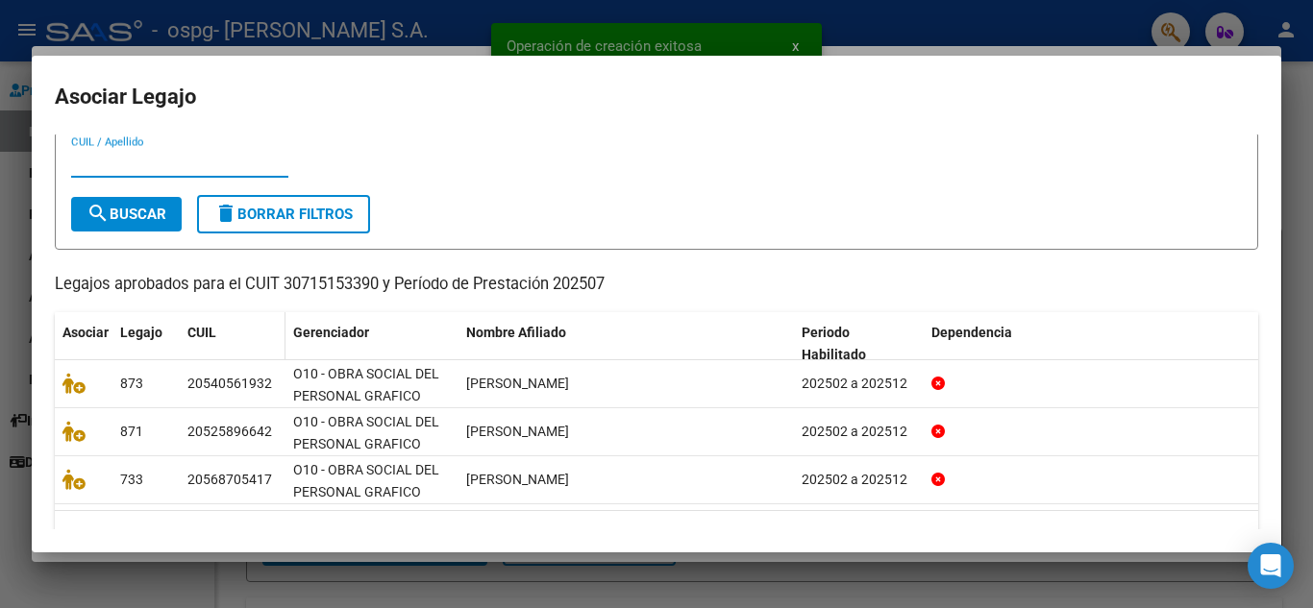
scroll to position [95, 0]
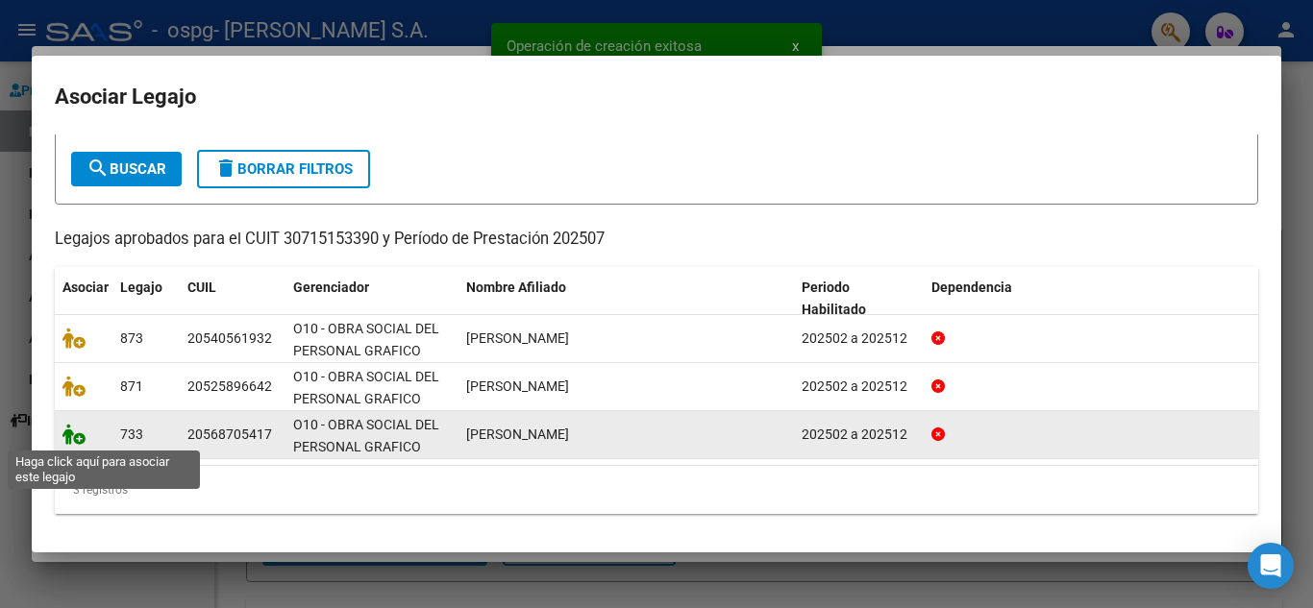
click at [82, 433] on icon at bounding box center [73, 434] width 23 height 21
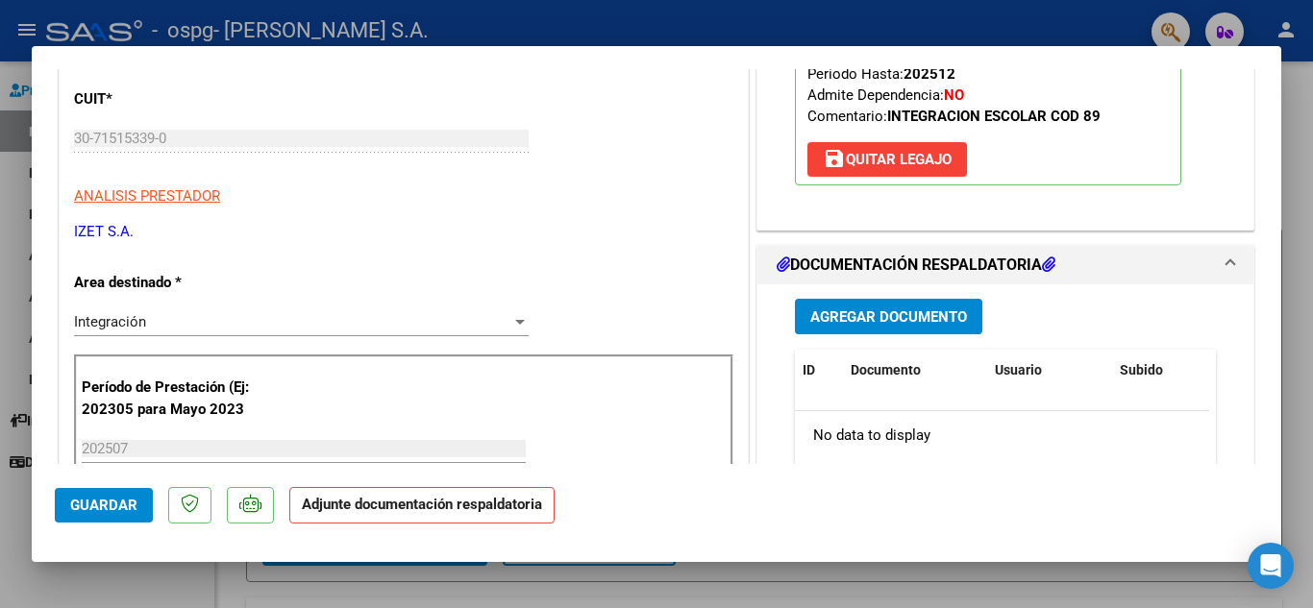
scroll to position [288, 0]
click at [849, 313] on span "Agregar Documento" at bounding box center [888, 316] width 157 height 17
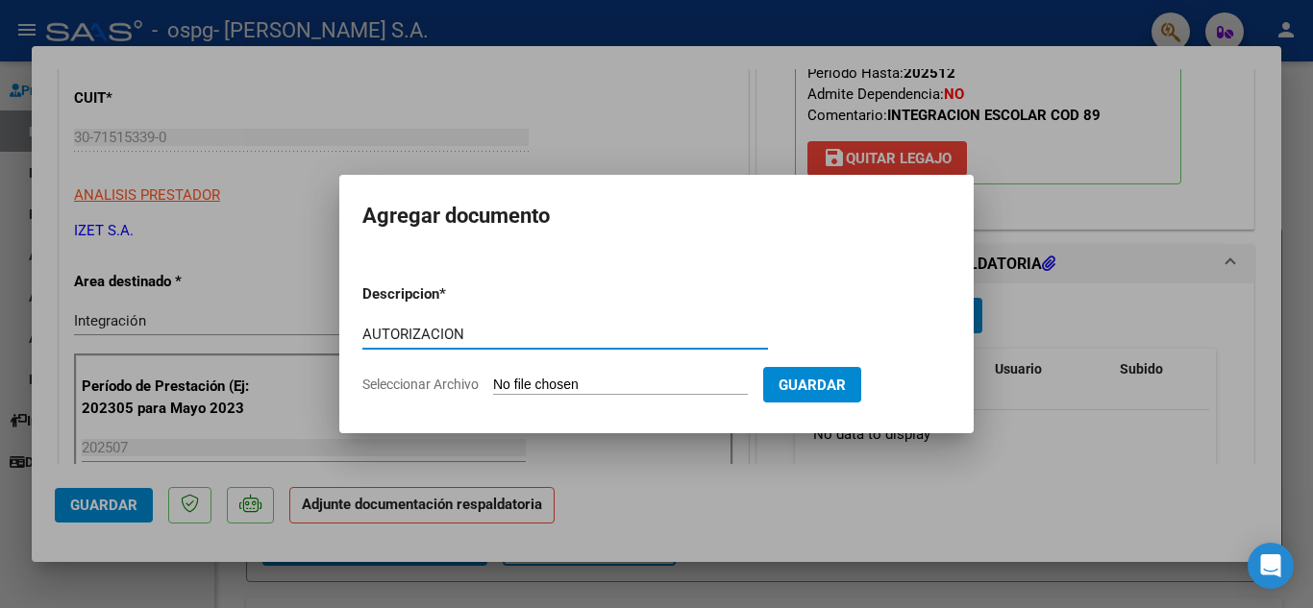
type input "AUTORIZACION"
click at [581, 382] on input "Seleccionar Archivo" at bounding box center [620, 386] width 255 height 18
type input "C:\fakepath\ZACARIA autorizacion feb-dic 25.pdf"
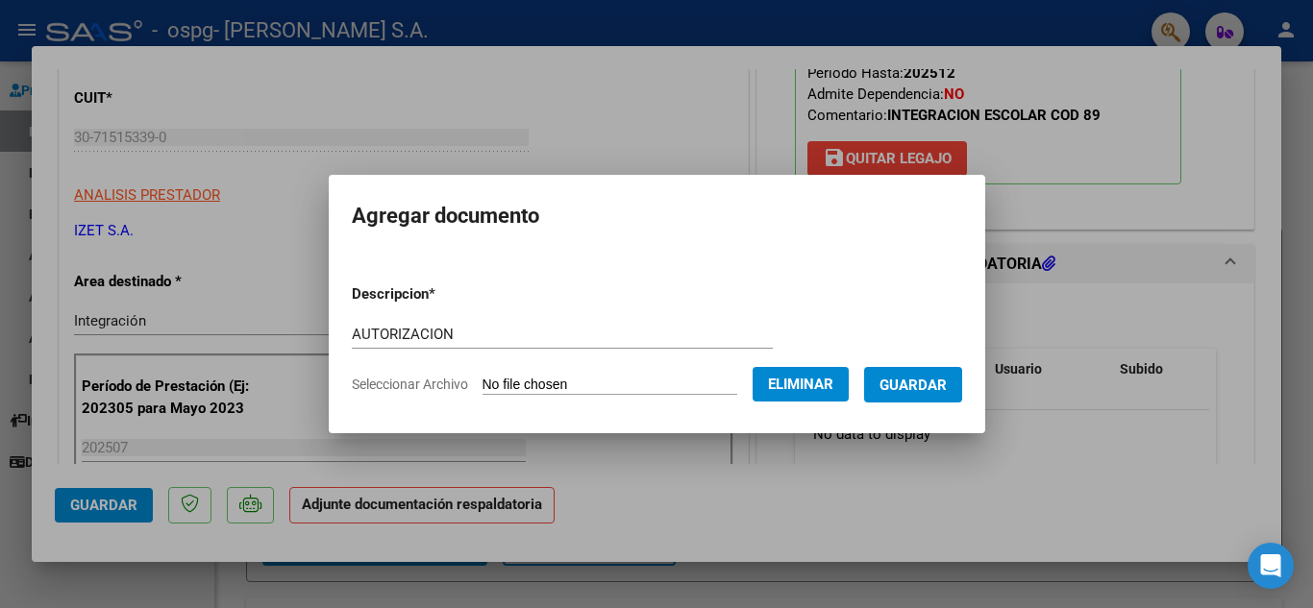
click at [920, 382] on span "Guardar" at bounding box center [912, 385] width 67 height 17
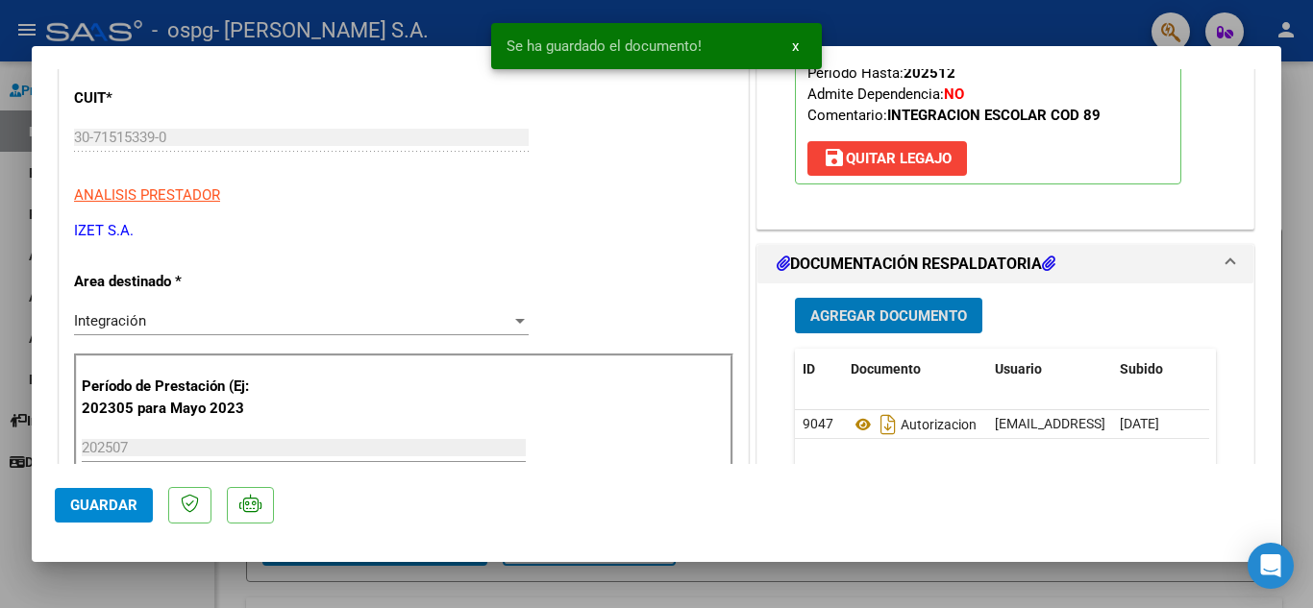
click at [871, 313] on span "Agregar Documento" at bounding box center [888, 316] width 157 height 17
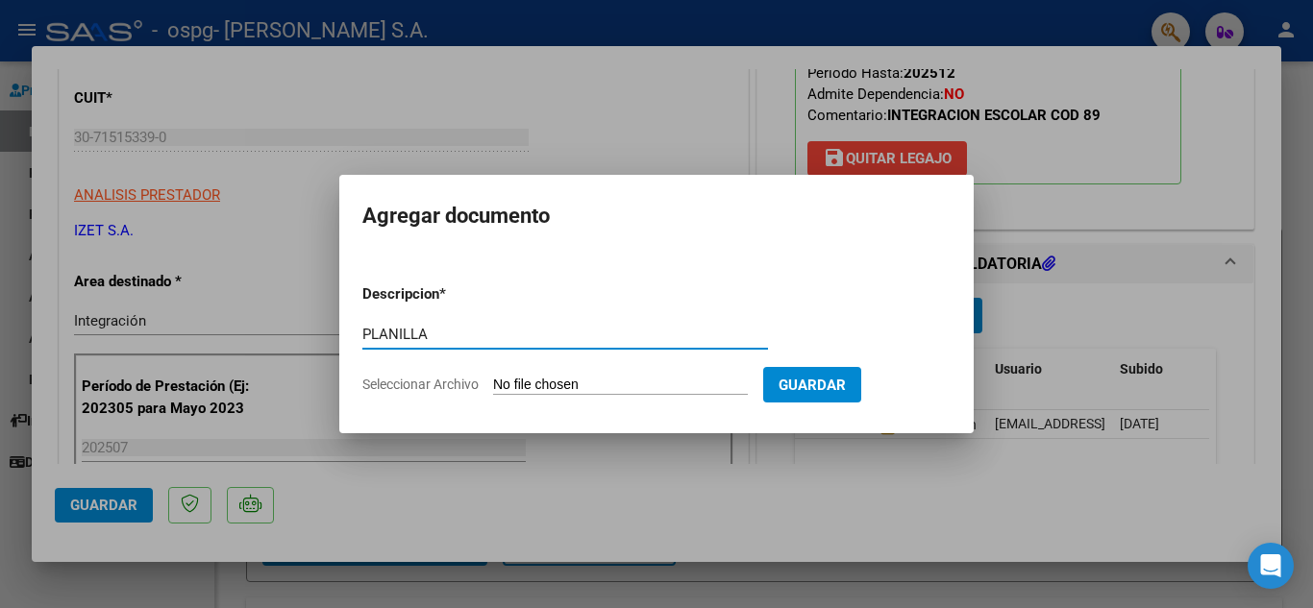
type input "PLANILLA"
click at [578, 383] on input "Seleccionar Archivo" at bounding box center [620, 386] width 255 height 18
type input "C:\fakepath\PLANILLA_56870541_ZACARIA_JULIO.pdf"
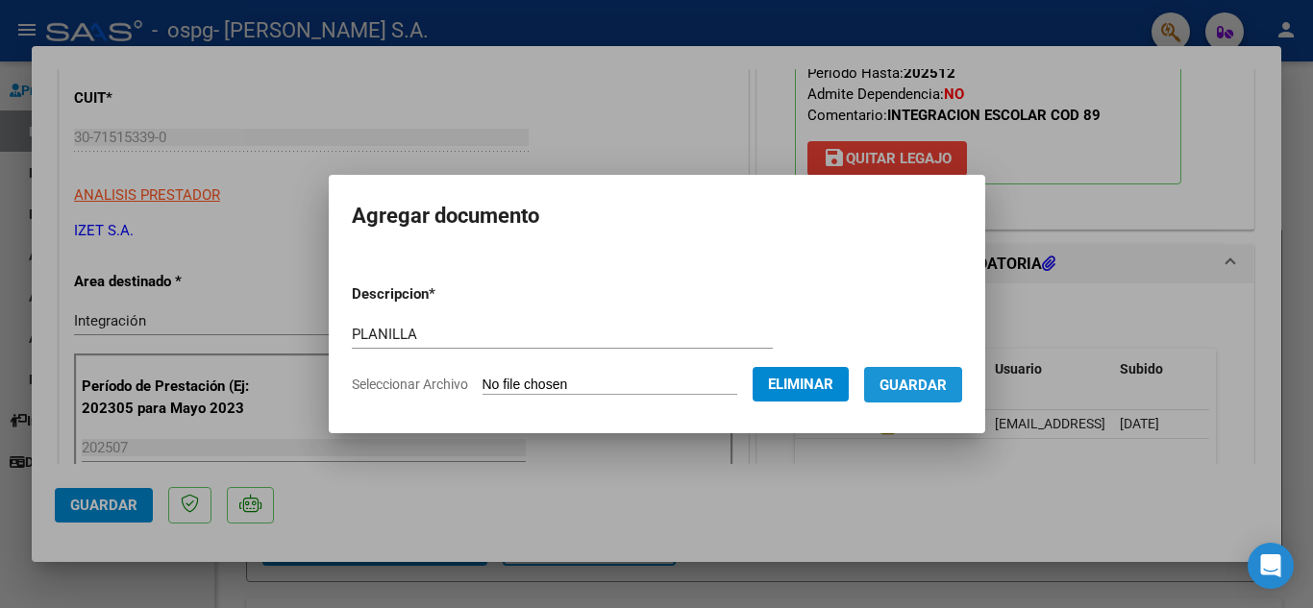
click at [910, 385] on span "Guardar" at bounding box center [912, 385] width 67 height 17
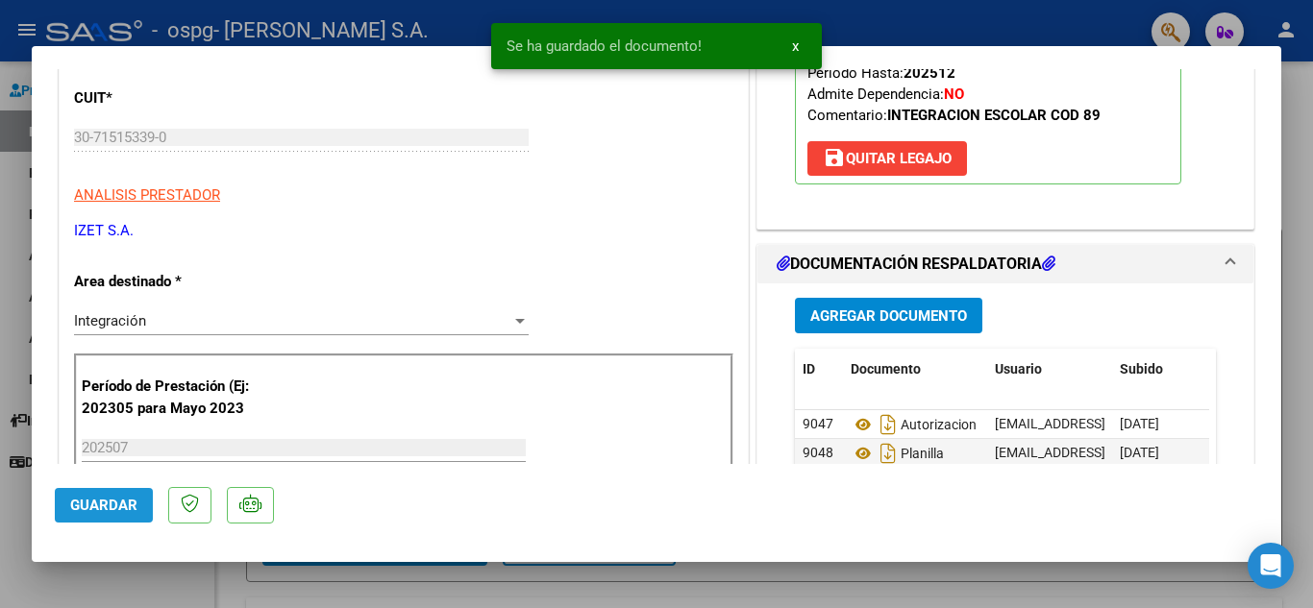
click at [121, 509] on span "Guardar" at bounding box center [103, 505] width 67 height 17
click at [183, 568] on div at bounding box center [656, 304] width 1313 height 608
type input "$ 0,00"
